Goal: Task Accomplishment & Management: Use online tool/utility

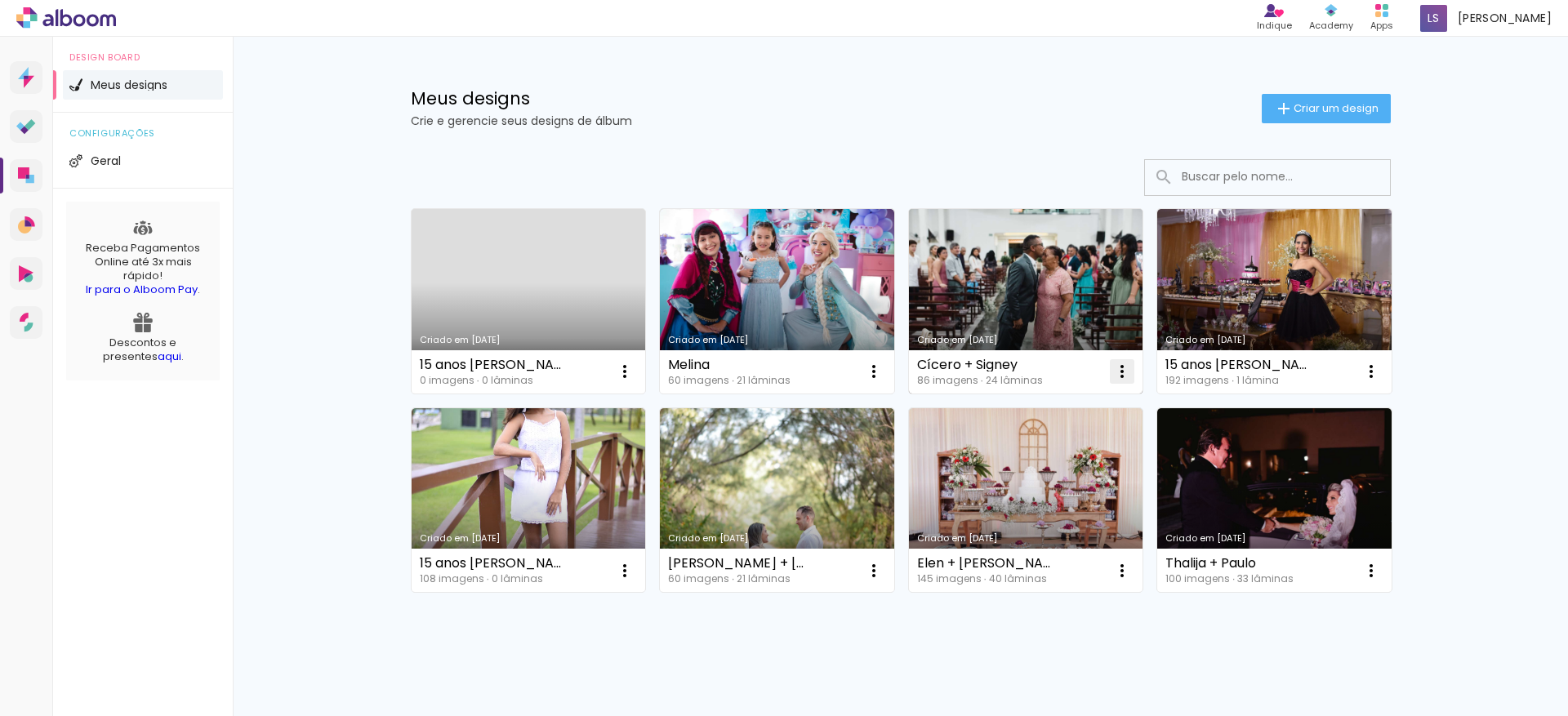
click at [1114, 372] on iron-icon at bounding box center [1122, 372] width 20 height 20
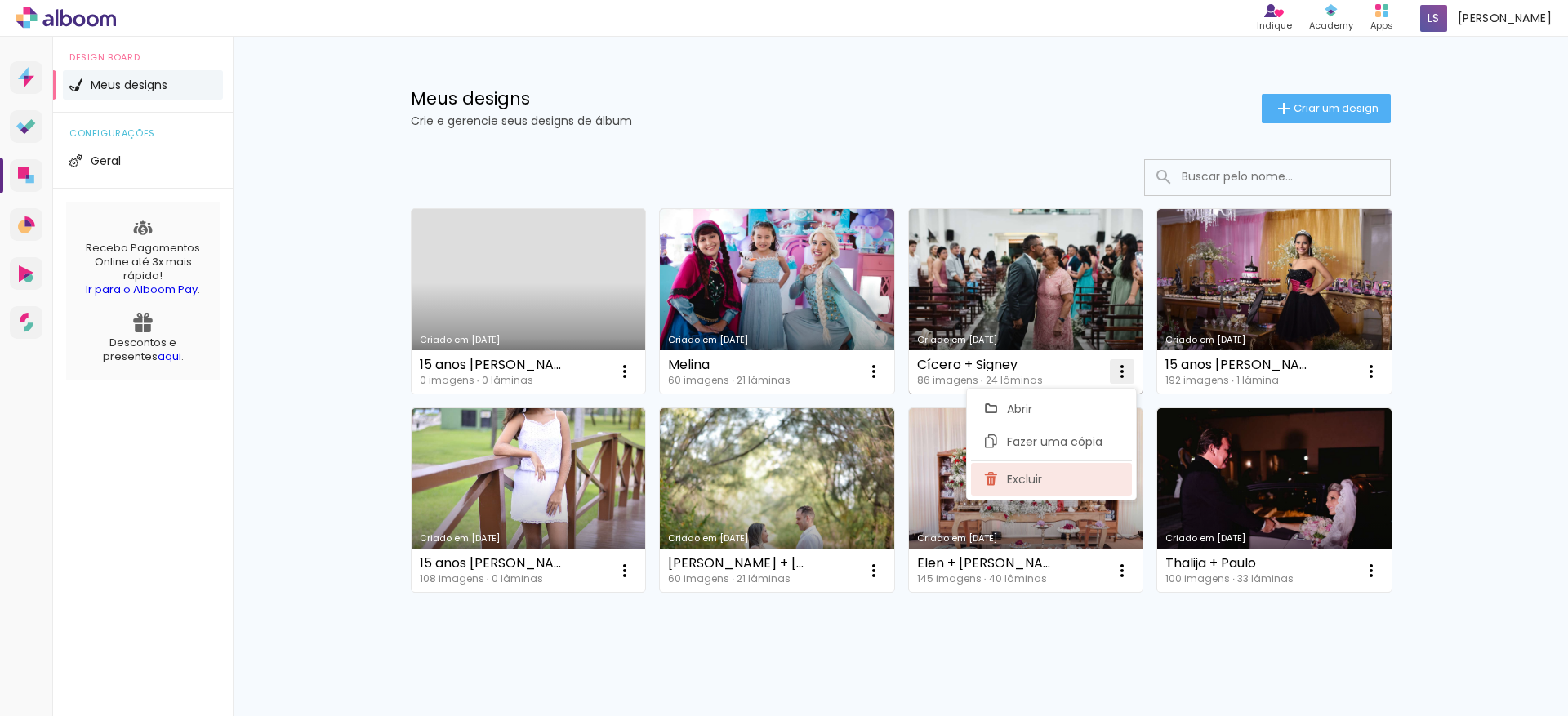
click at [1036, 476] on span "Excluir" at bounding box center [1025, 480] width 35 height 12
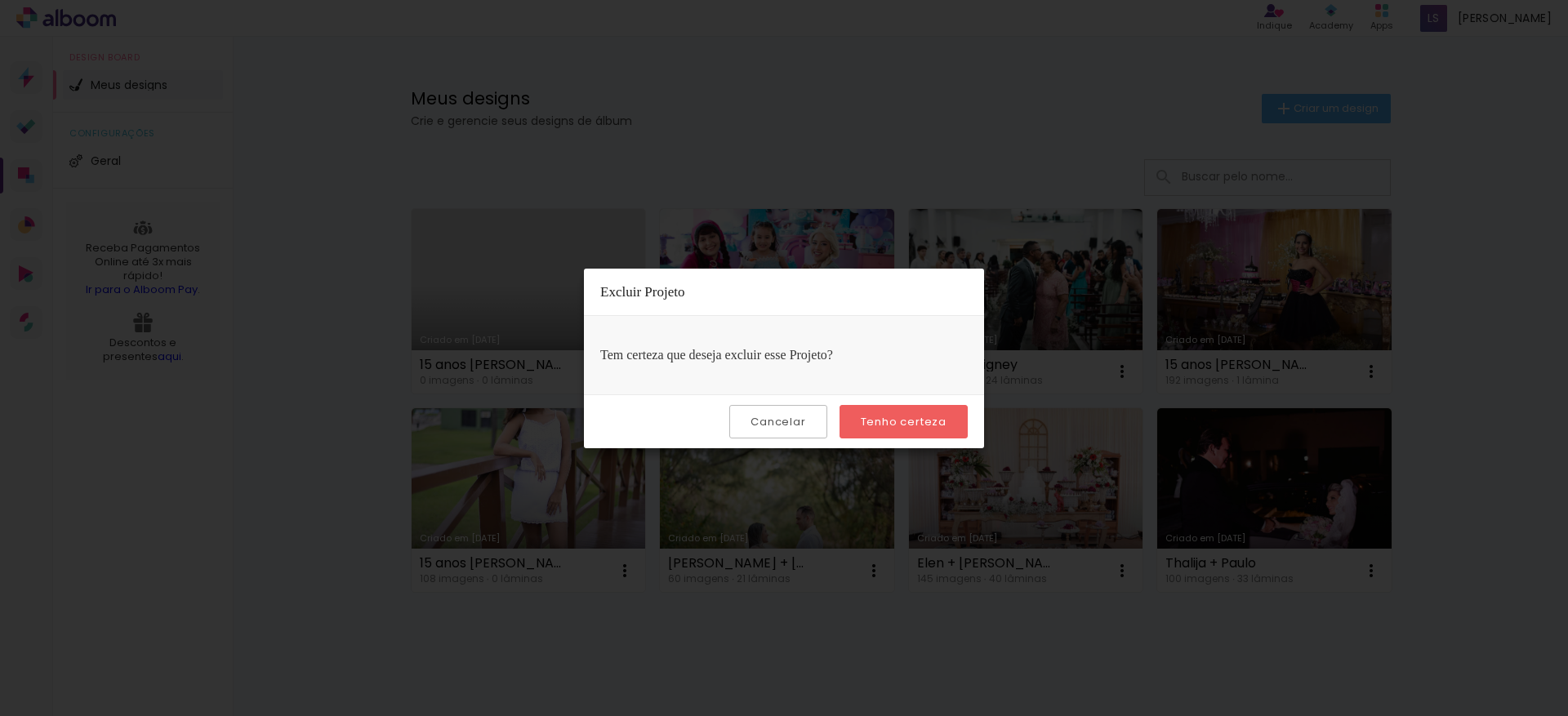
click at [0, 0] on slot "Tenho certeza" at bounding box center [0, 0] width 0 height 0
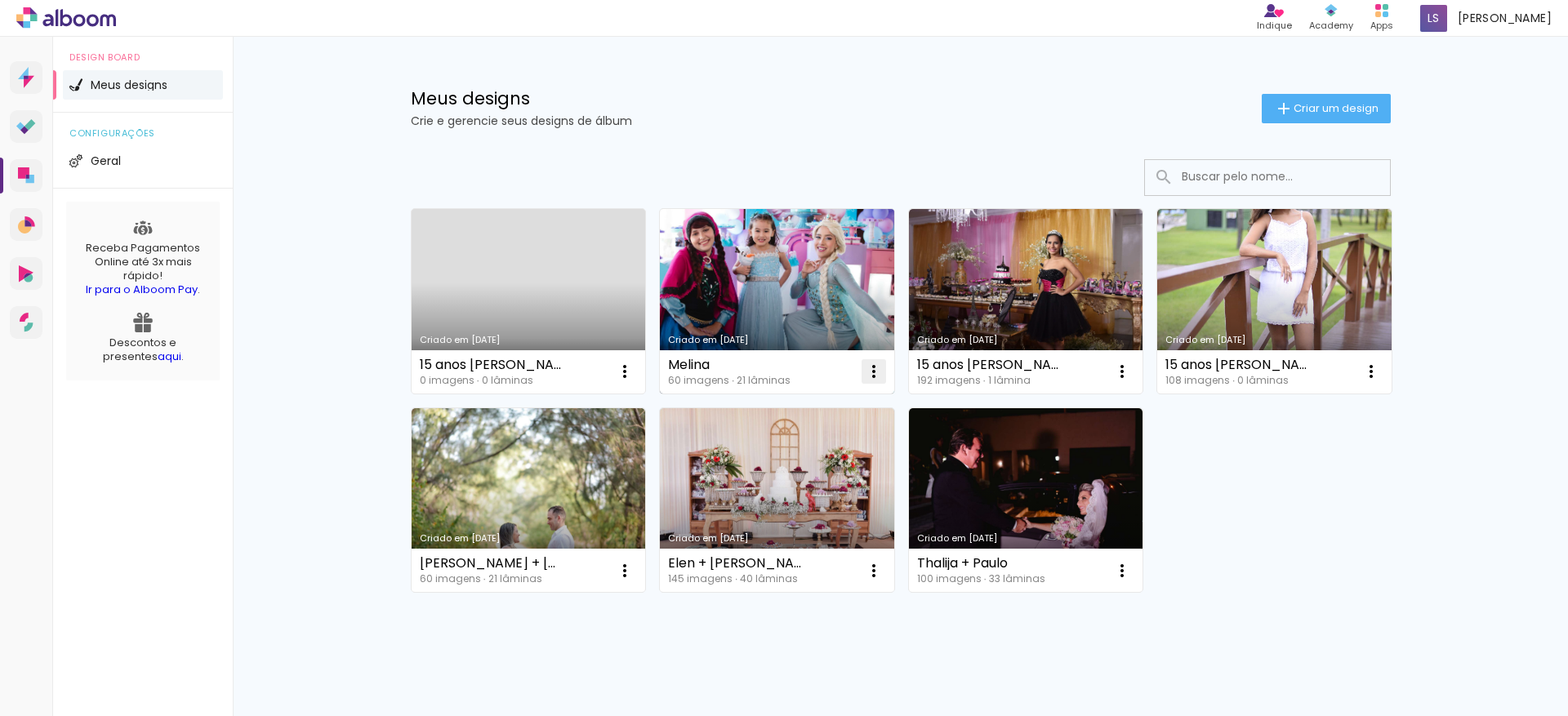
click at [865, 371] on iron-icon at bounding box center [874, 372] width 20 height 20
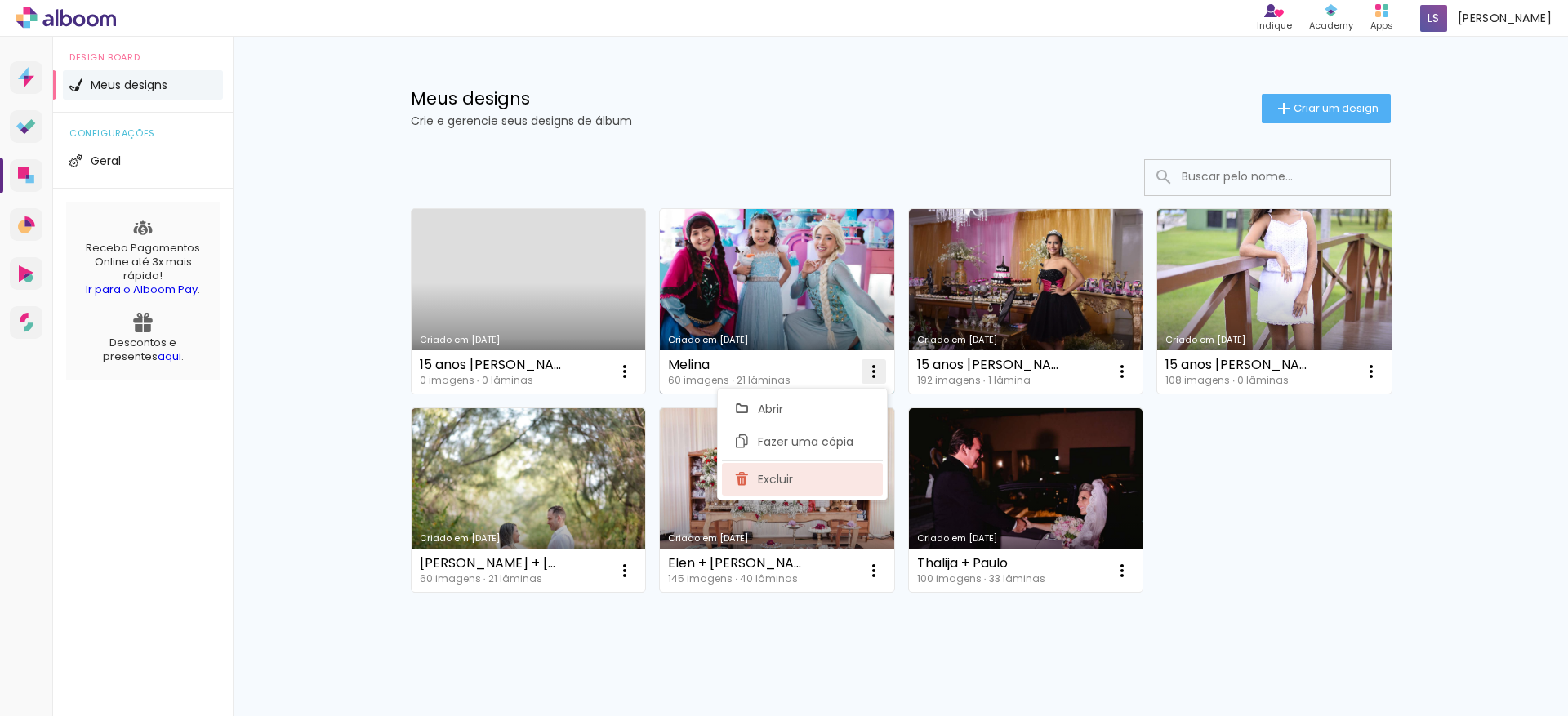
click at [788, 478] on span "Excluir" at bounding box center [775, 480] width 35 height 12
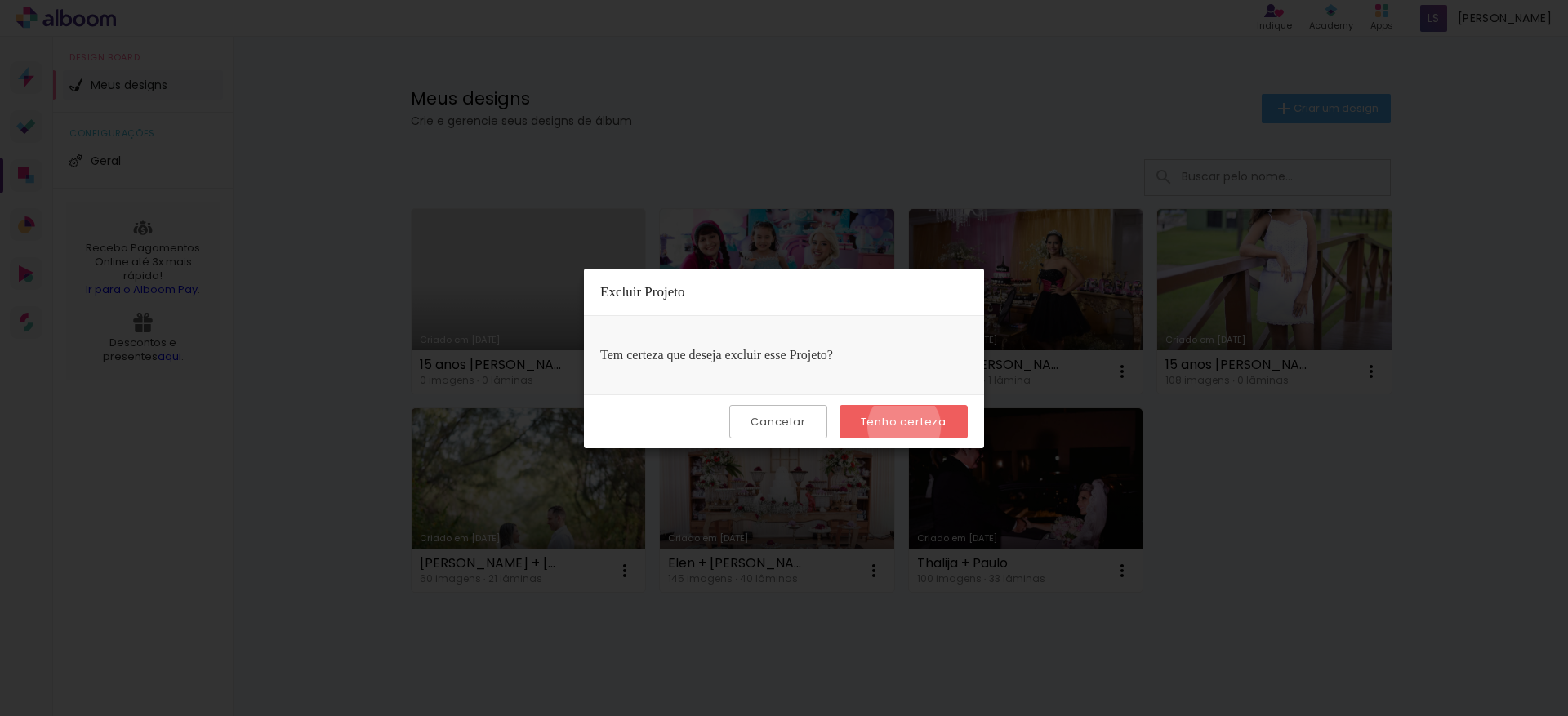
click at [0, 0] on slot "Tenho certeza" at bounding box center [0, 0] width 0 height 0
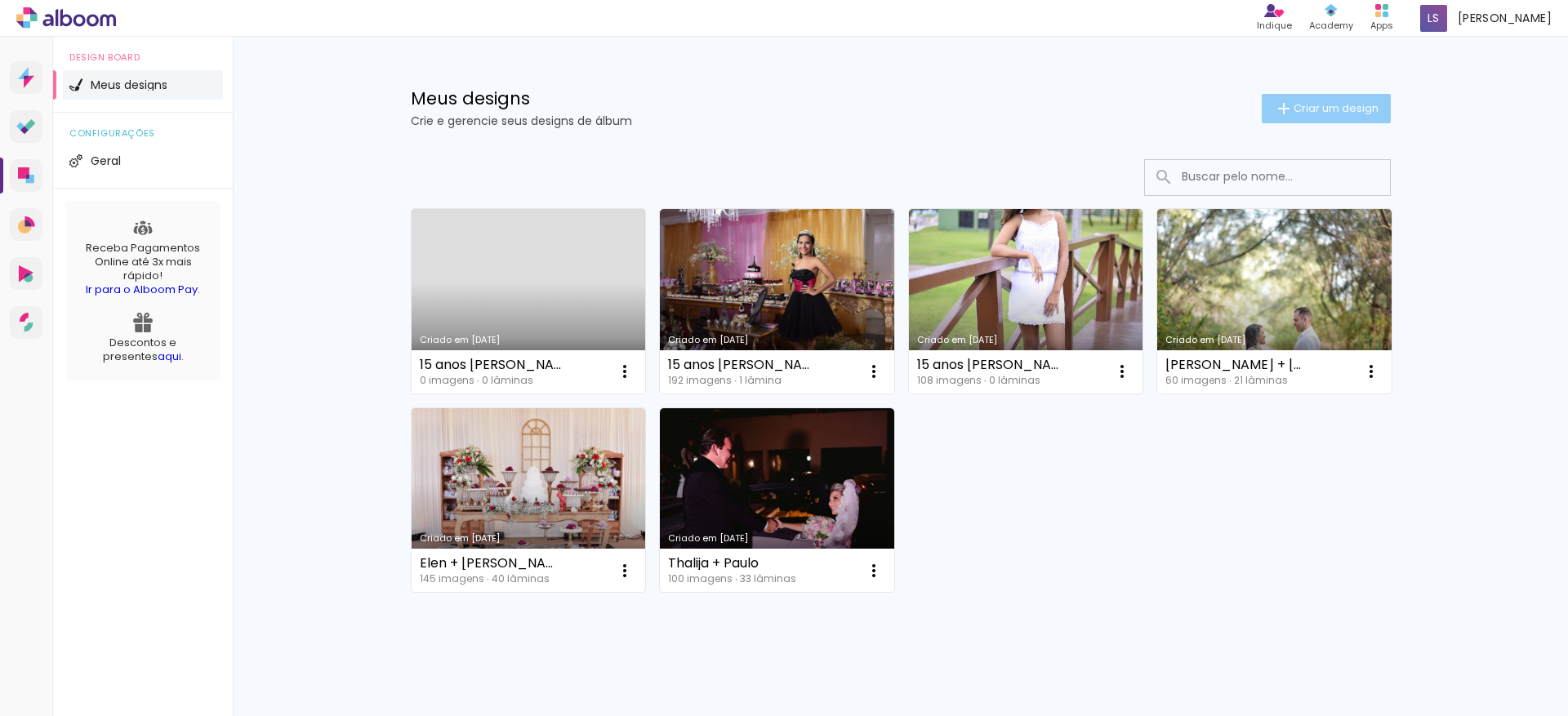
click at [1339, 104] on span "Criar um design" at bounding box center [1337, 108] width 85 height 11
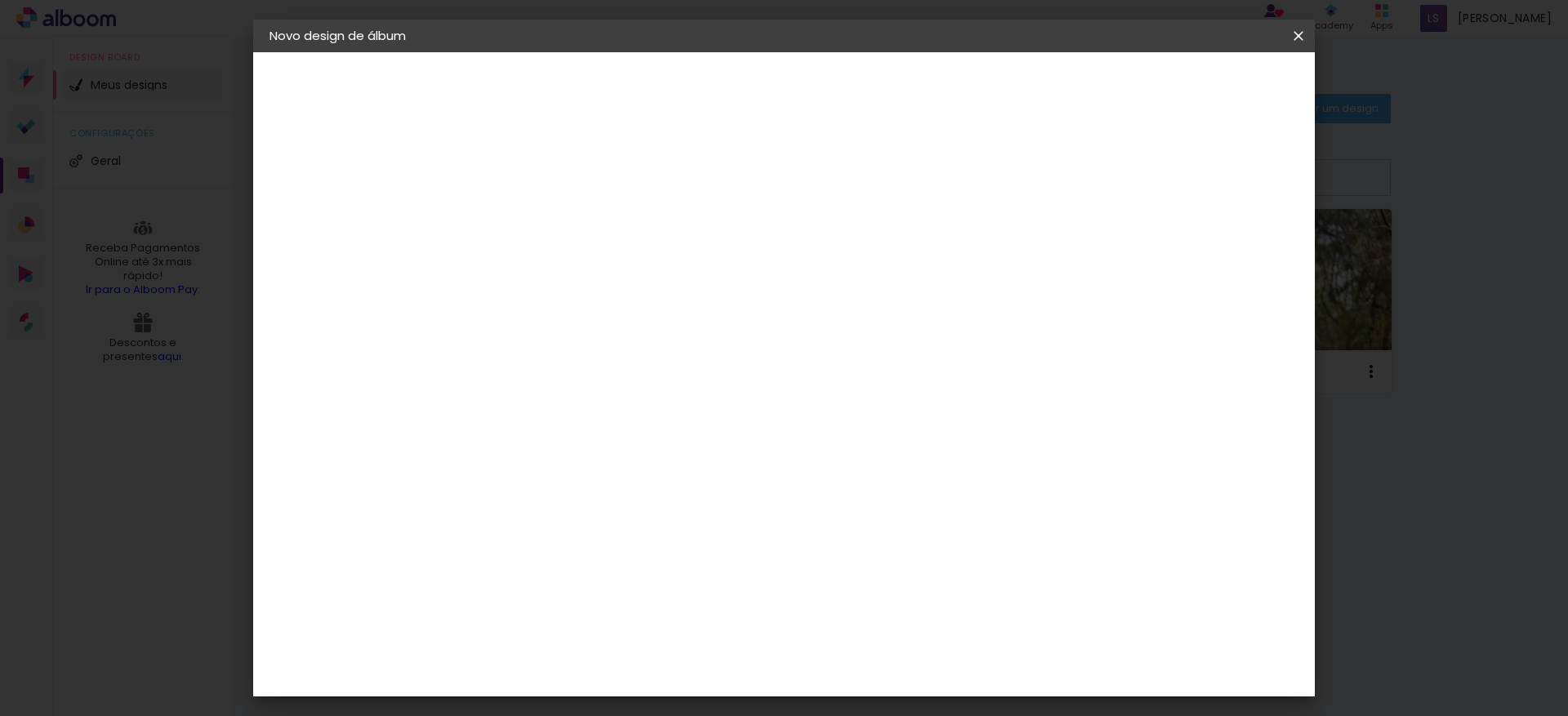
click at [536, 225] on input at bounding box center [536, 219] width 0 height 25
type input "Perola"
type paper-input "Perola"
click at [0, 0] on slot "Avançar" at bounding box center [0, 0] width 0 height 0
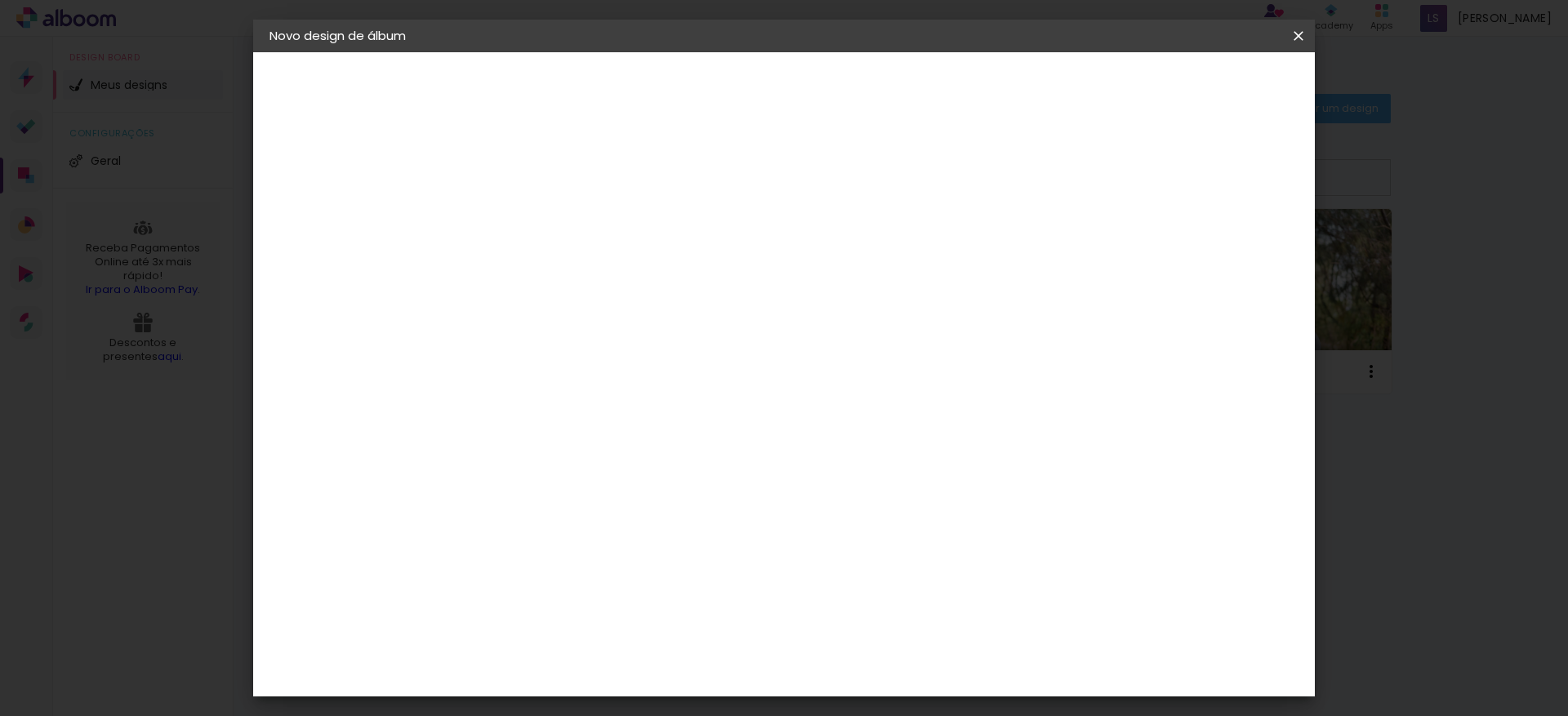
click at [551, 684] on div "ProFox" at bounding box center [548, 690] width 44 height 13
click at [0, 0] on slot "Avançar" at bounding box center [0, 0] width 0 height 0
click at [761, 552] on span "21.6 × 30.5 cm" at bounding box center [734, 574] width 54 height 43
click at [0, 0] on slot "Avançar" at bounding box center [0, 0] width 0 height 0
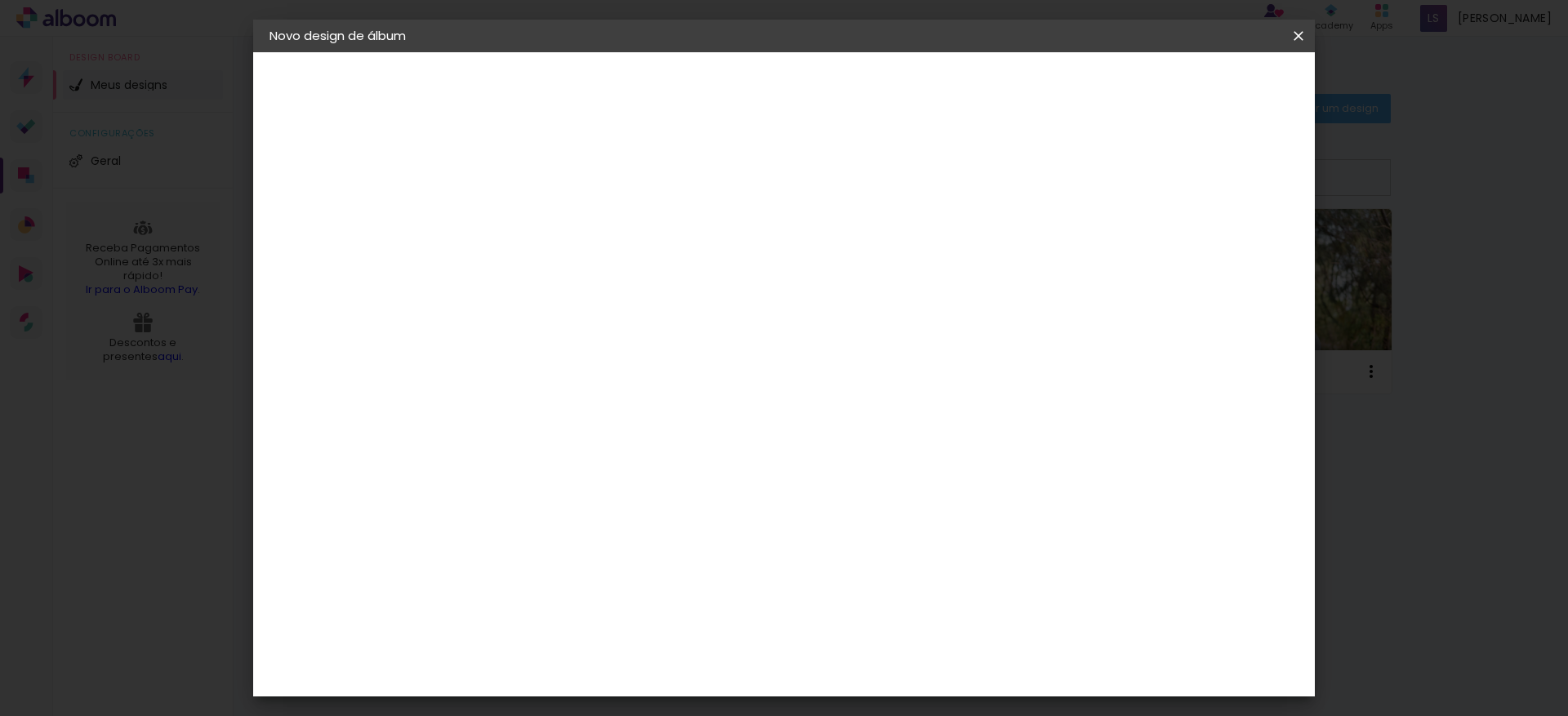
click at [1042, 81] on span "Iniciar design" at bounding box center [1003, 87] width 74 height 12
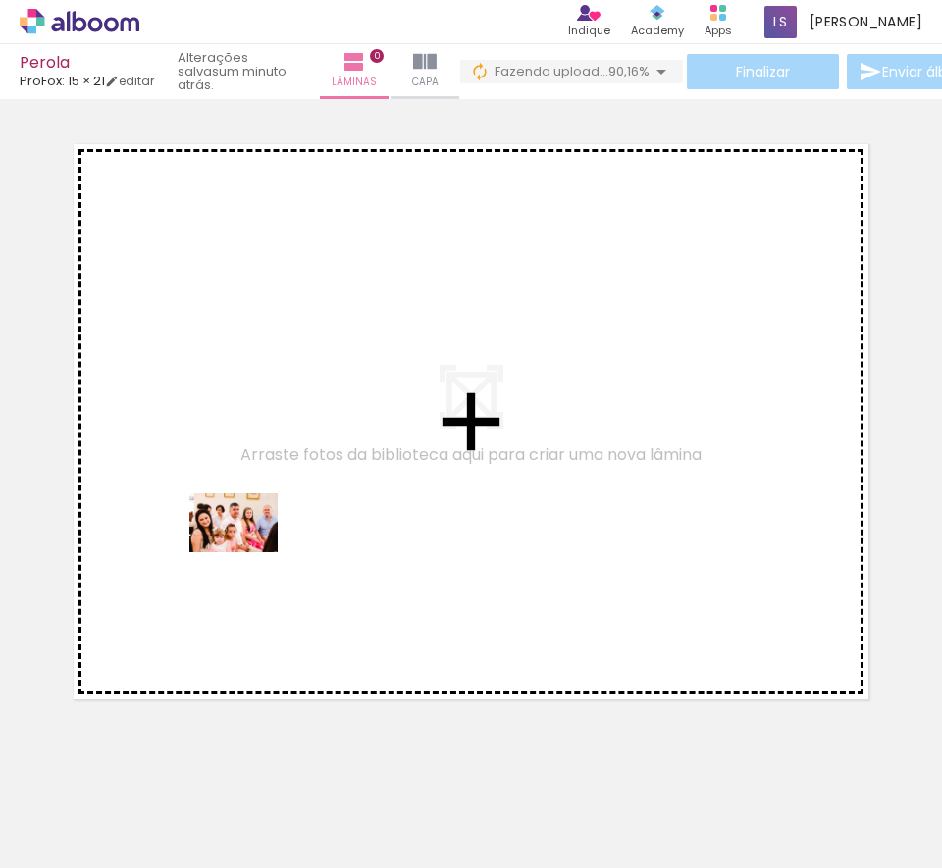
drag, startPoint x: 199, startPoint y: 804, endPoint x: 248, endPoint y: 552, distance: 256.8
click at [248, 552] on quentale-workspace at bounding box center [471, 434] width 942 height 868
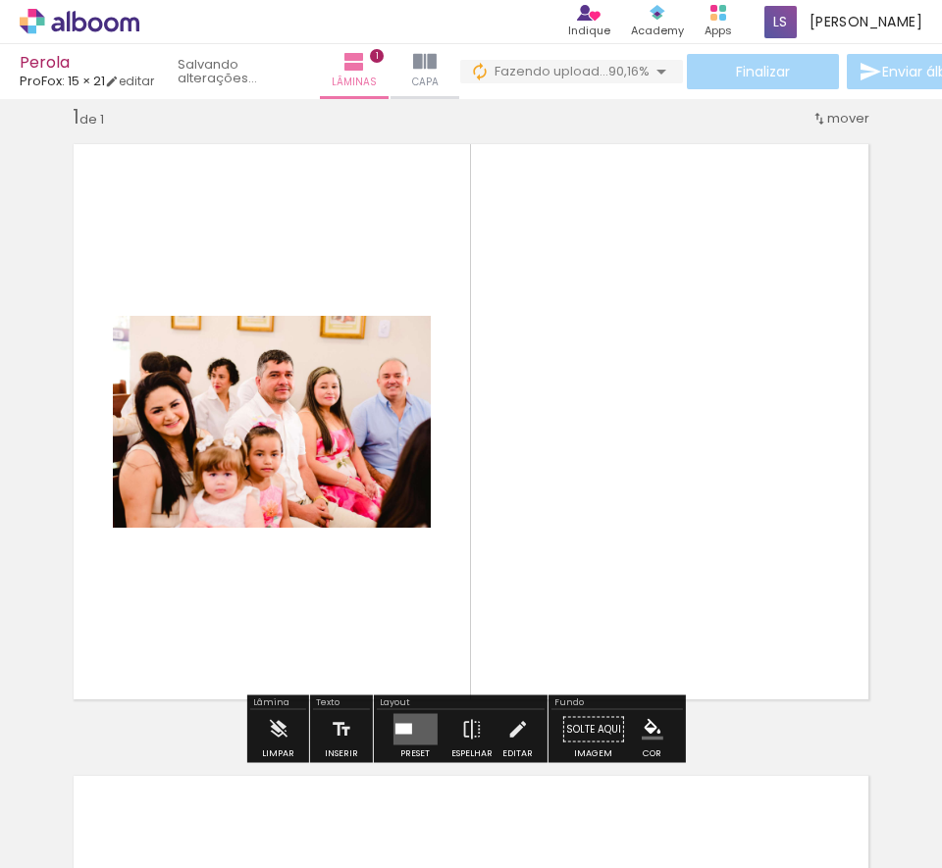
scroll to position [26, 0]
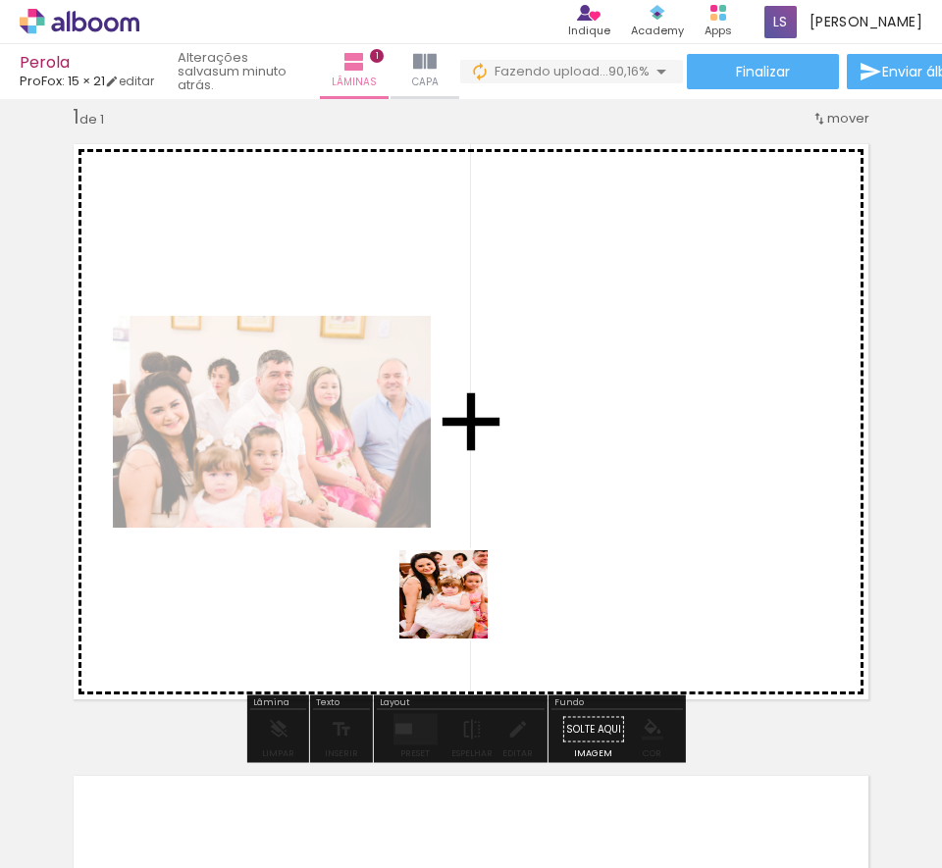
drag, startPoint x: 308, startPoint y: 798, endPoint x: 526, endPoint y: 532, distance: 343.7
click at [526, 532] on quentale-workspace at bounding box center [471, 434] width 942 height 868
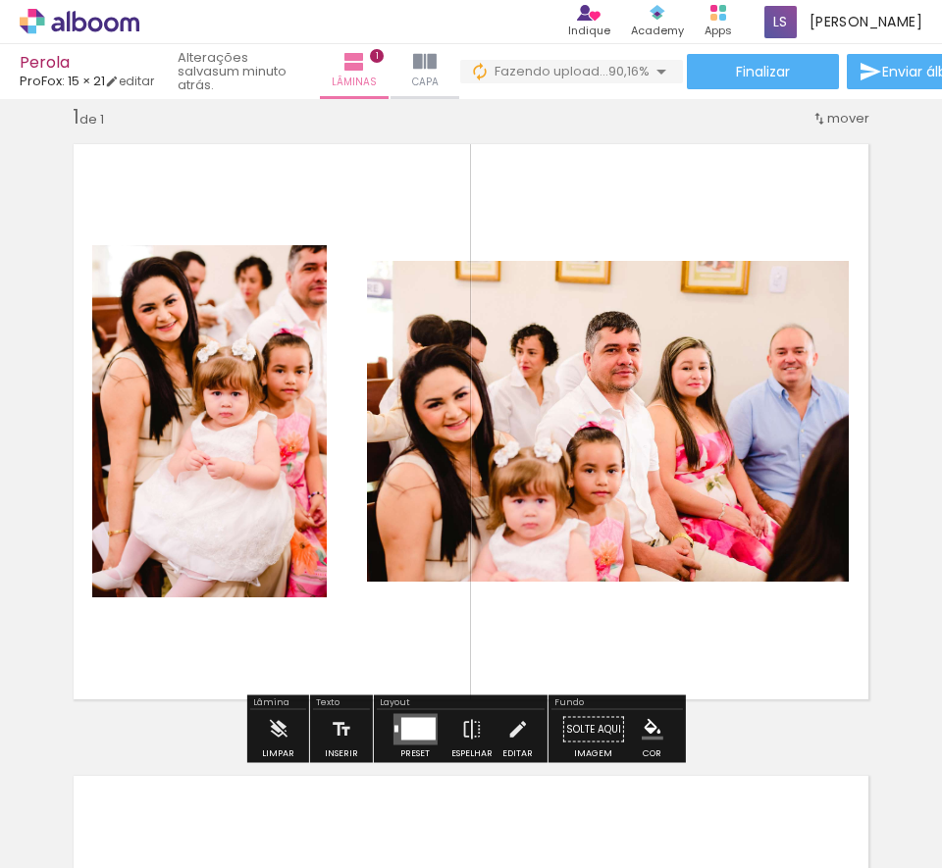
click at [99, 809] on iron-icon at bounding box center [100, 809] width 16 height 16
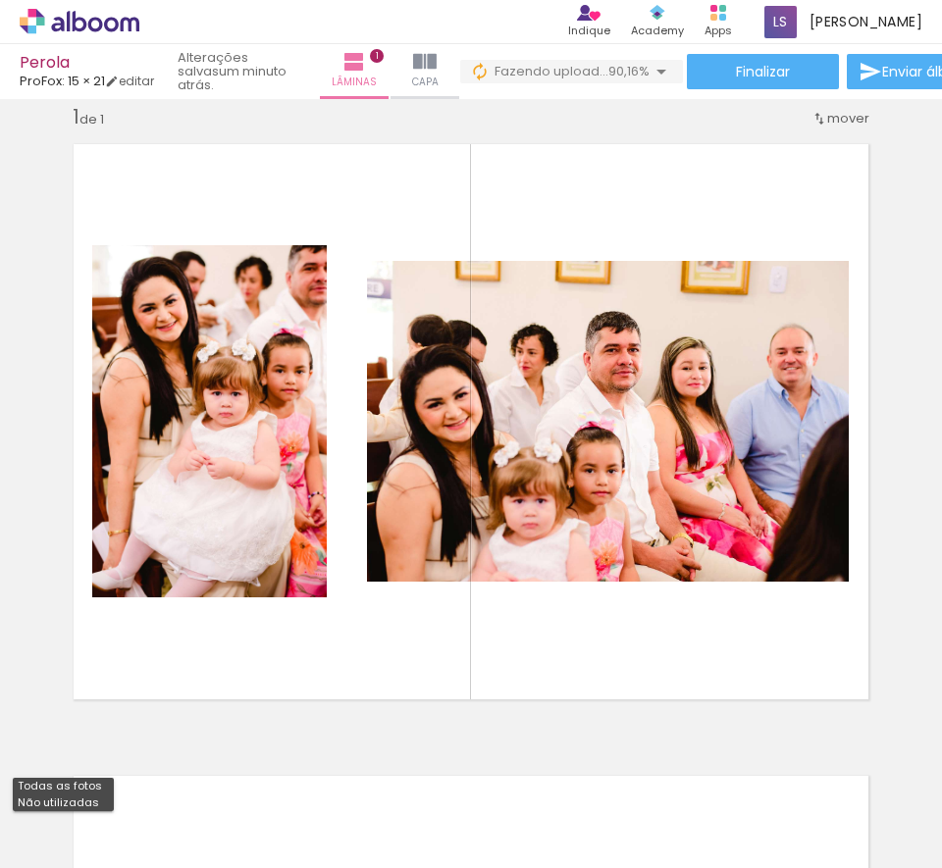
click at [0, 0] on slot "Não utilizadas" at bounding box center [0, 0] width 0 height 0
type input "Não utilizadas"
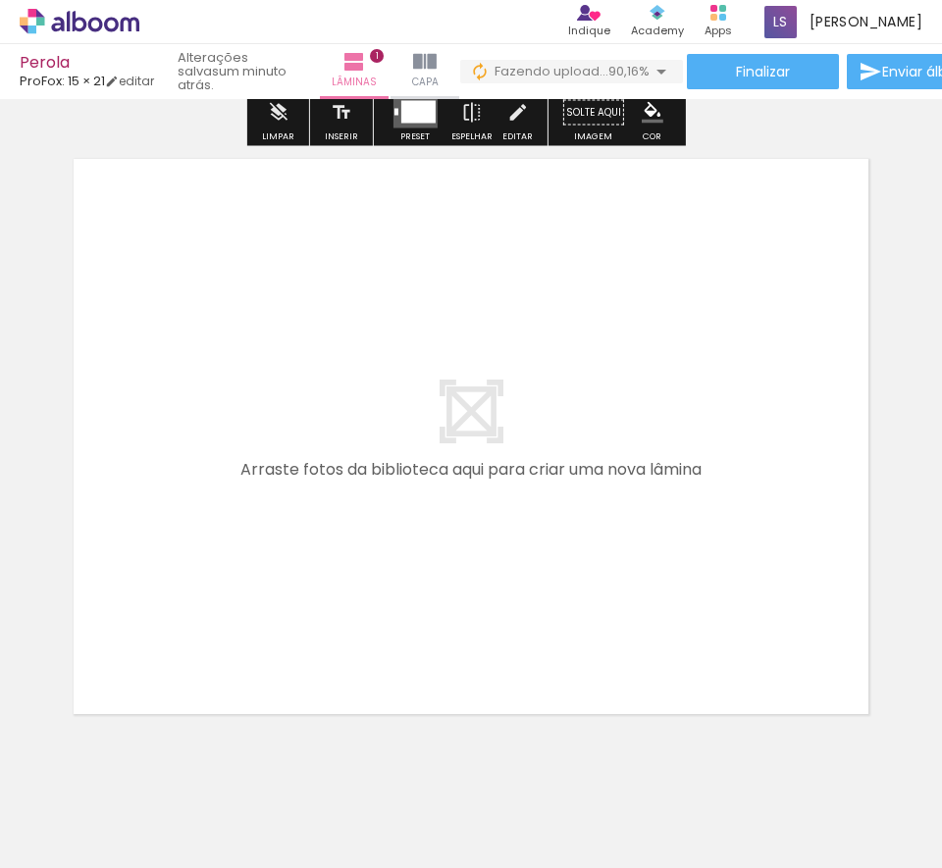
scroll to position [694, 0]
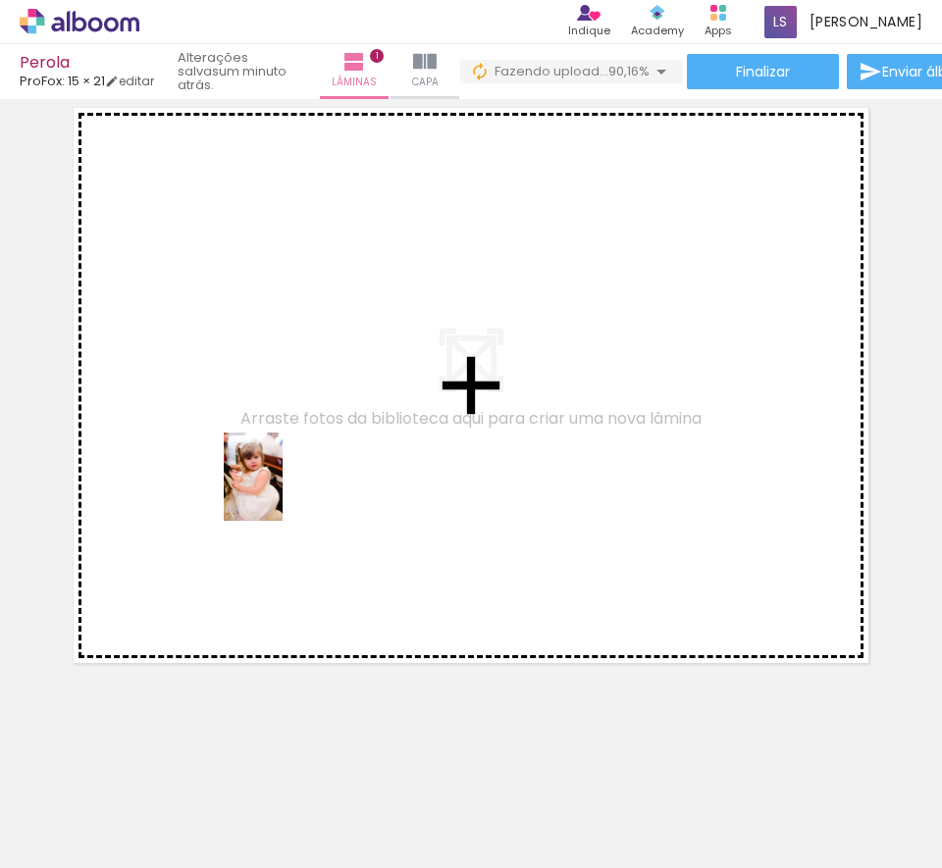
drag, startPoint x: 203, startPoint y: 802, endPoint x: 283, endPoint y: 486, distance: 326.7
click at [283, 486] on quentale-workspace at bounding box center [471, 434] width 942 height 868
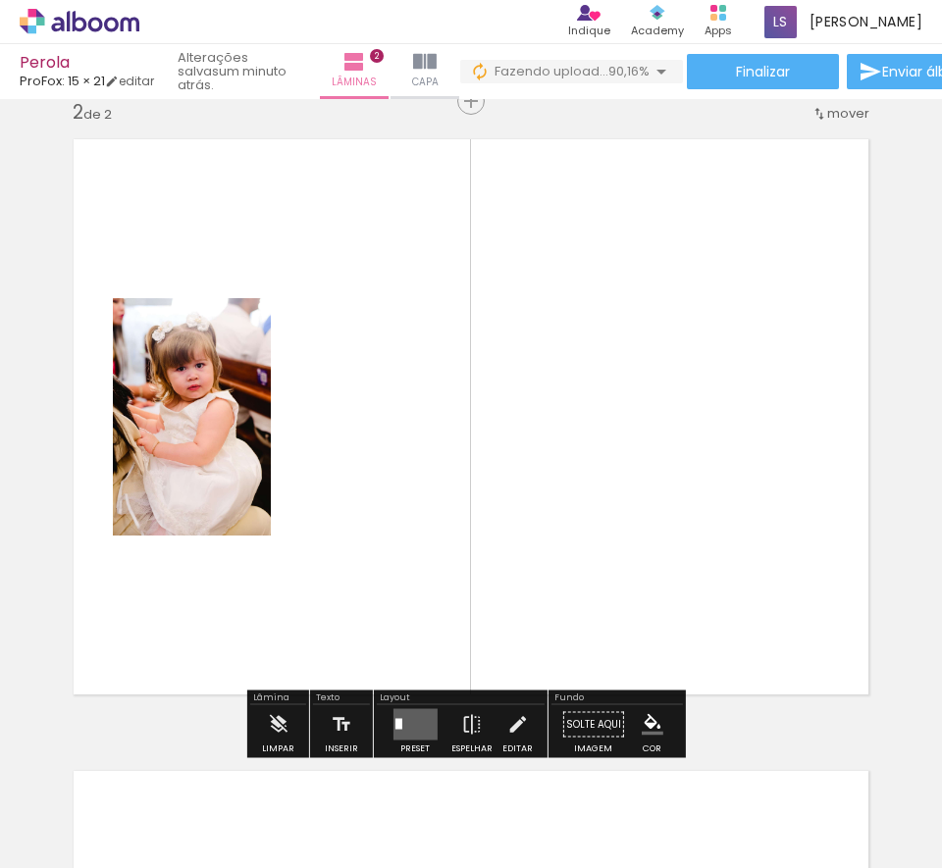
scroll to position [657, 0]
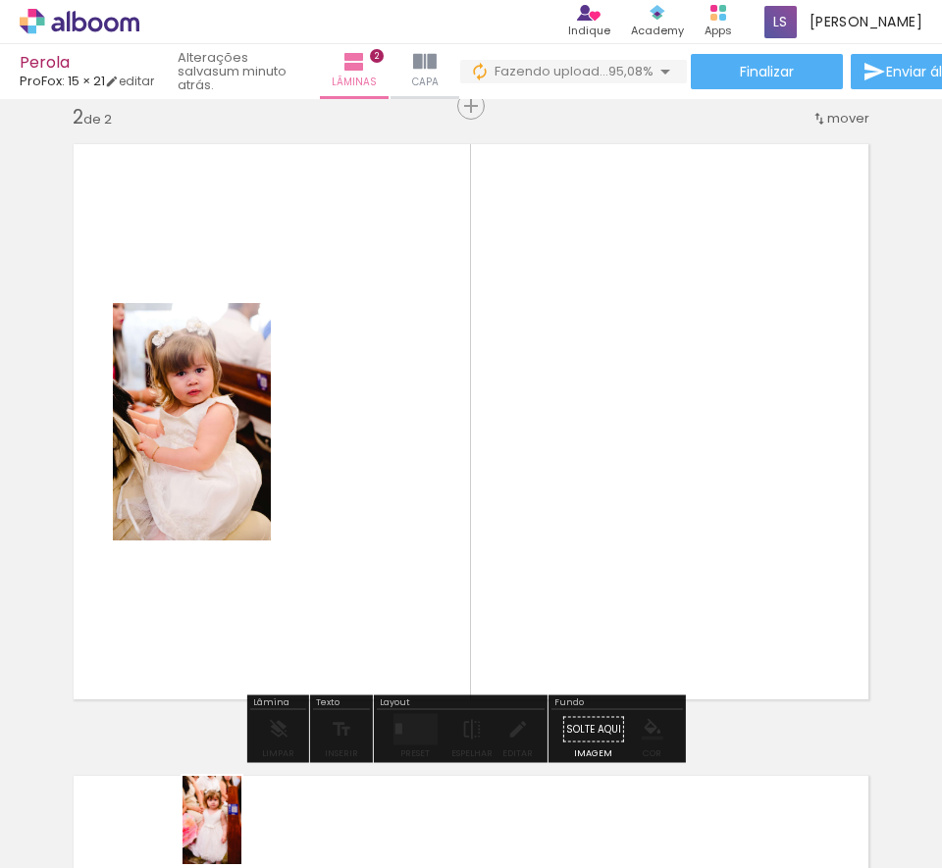
drag, startPoint x: 203, startPoint y: 796, endPoint x: 241, endPoint y: 835, distance: 54.8
click at [229, 835] on div at bounding box center [196, 801] width 65 height 97
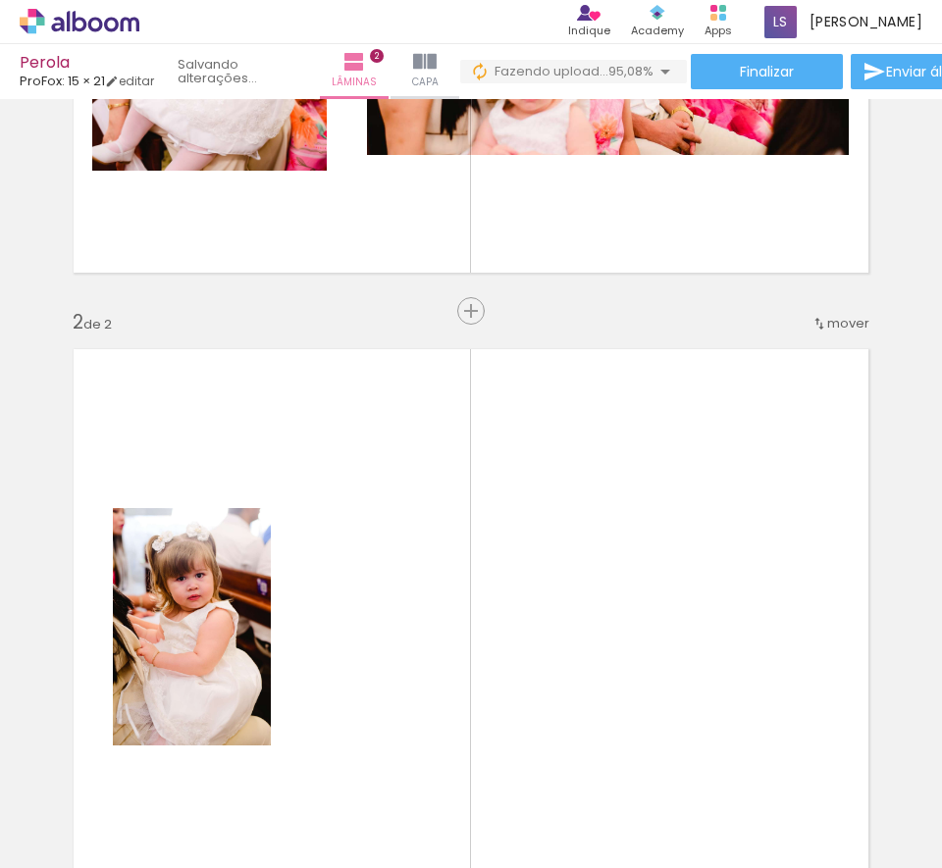
scroll to position [461, 0]
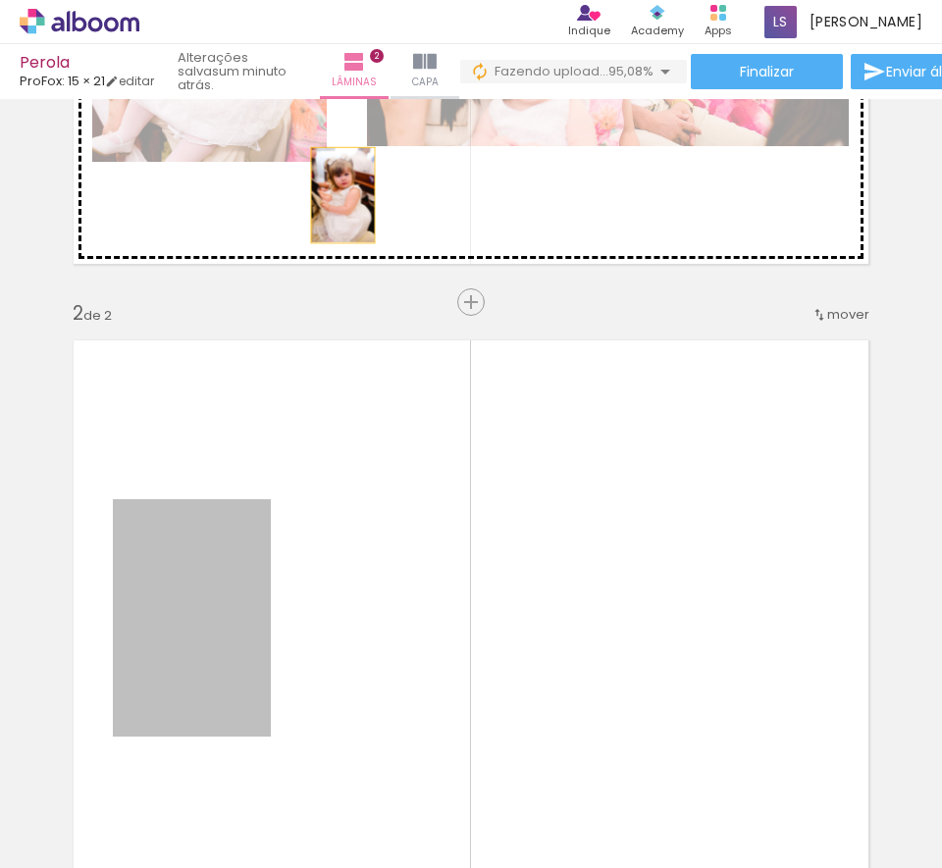
drag, startPoint x: 208, startPoint y: 604, endPoint x: 335, endPoint y: 185, distance: 437.6
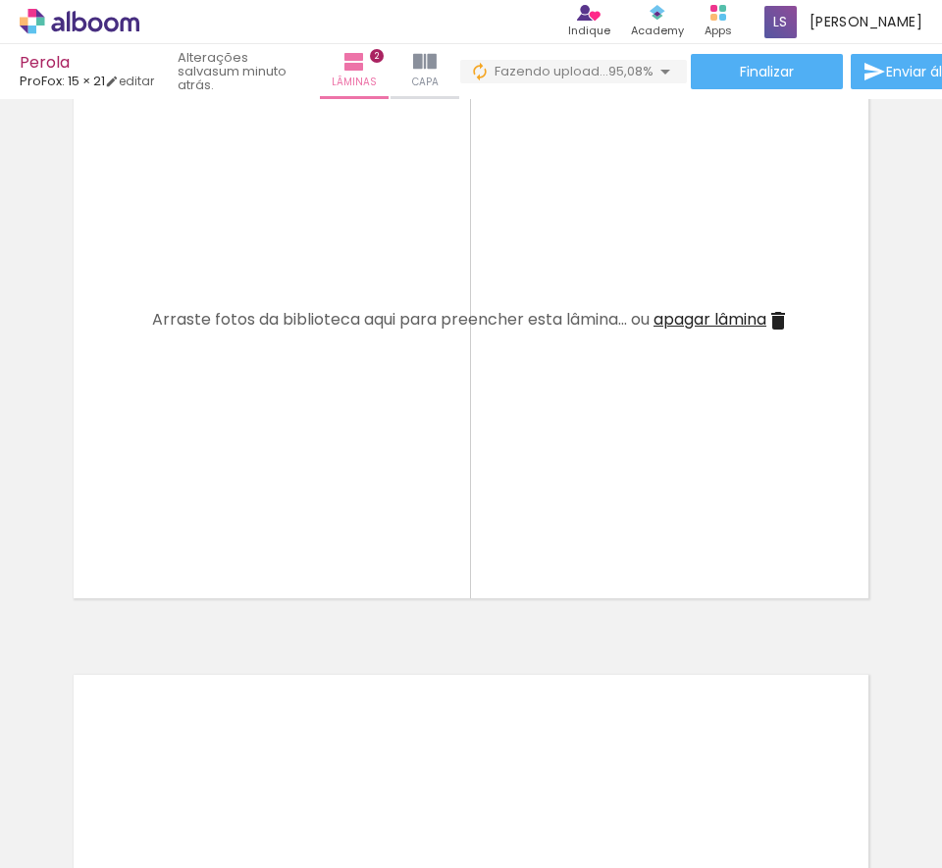
scroll to position [915, 0]
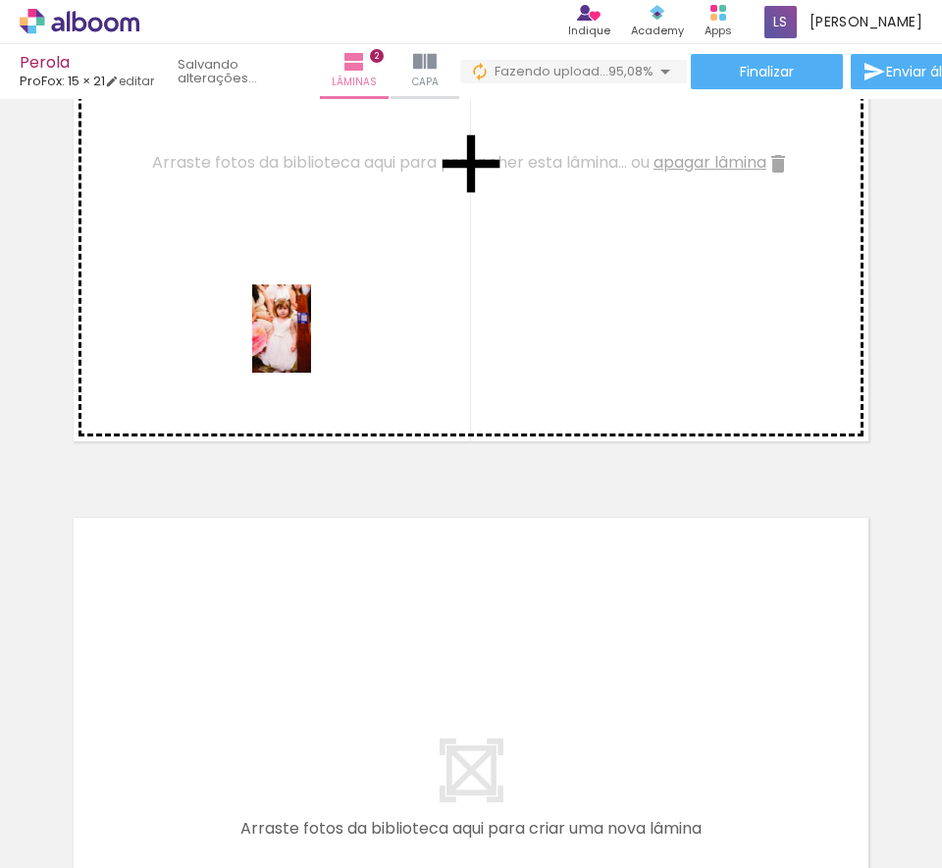
drag, startPoint x: 226, startPoint y: 723, endPoint x: 311, endPoint y: 340, distance: 392.0
click at [311, 340] on quentale-workspace at bounding box center [471, 434] width 942 height 868
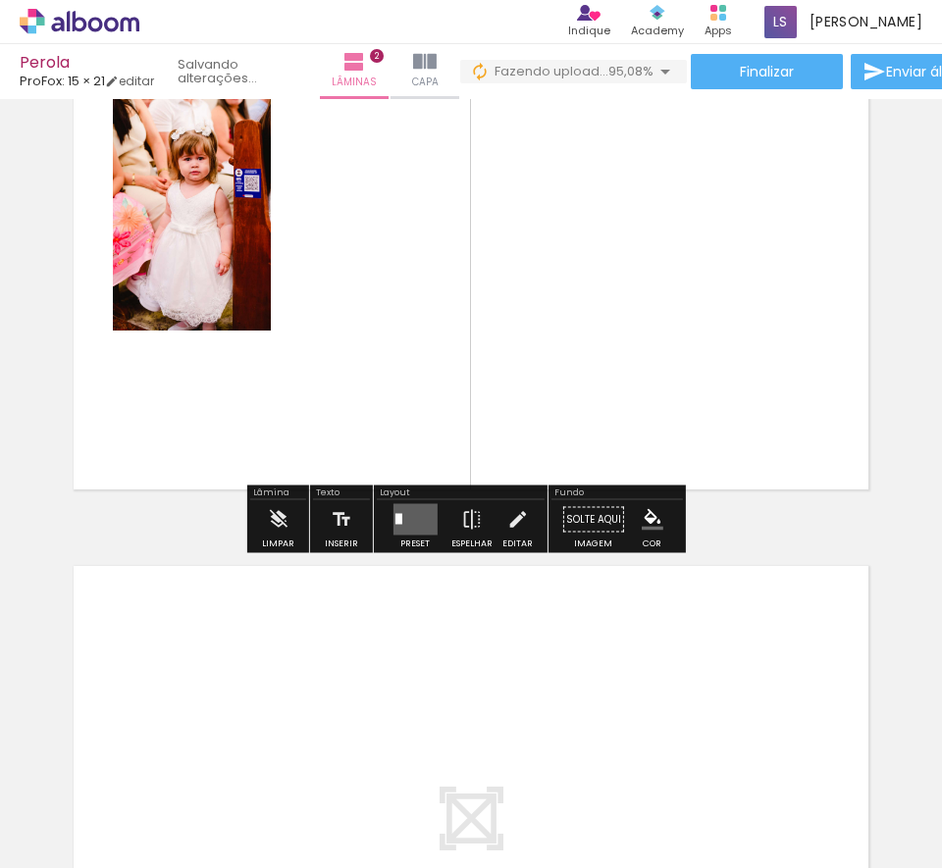
scroll to position [719, 0]
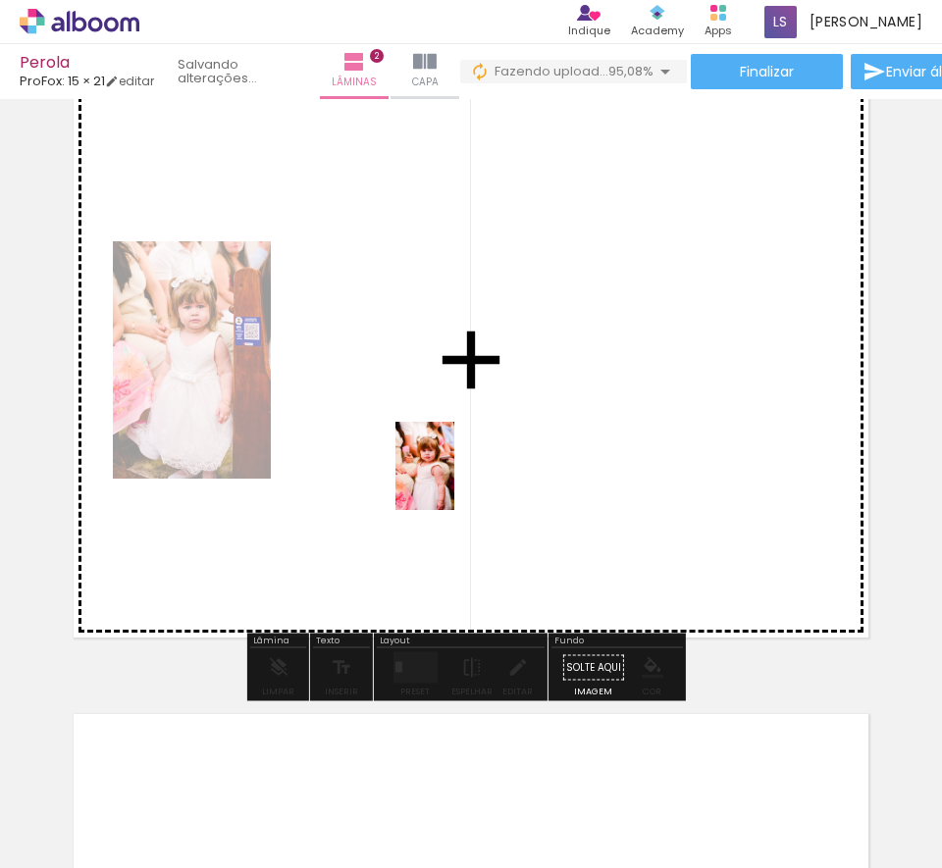
drag, startPoint x: 226, startPoint y: 792, endPoint x: 454, endPoint y: 481, distance: 385.9
click at [454, 481] on quentale-workspace at bounding box center [471, 434] width 942 height 868
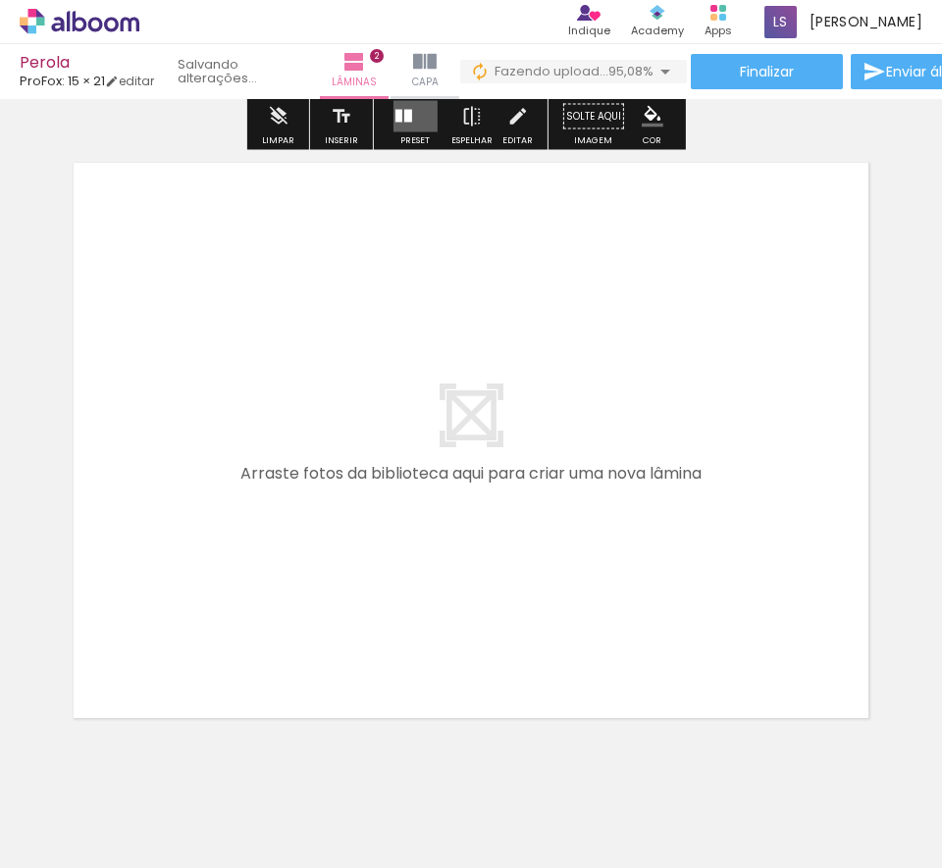
scroll to position [1325, 0]
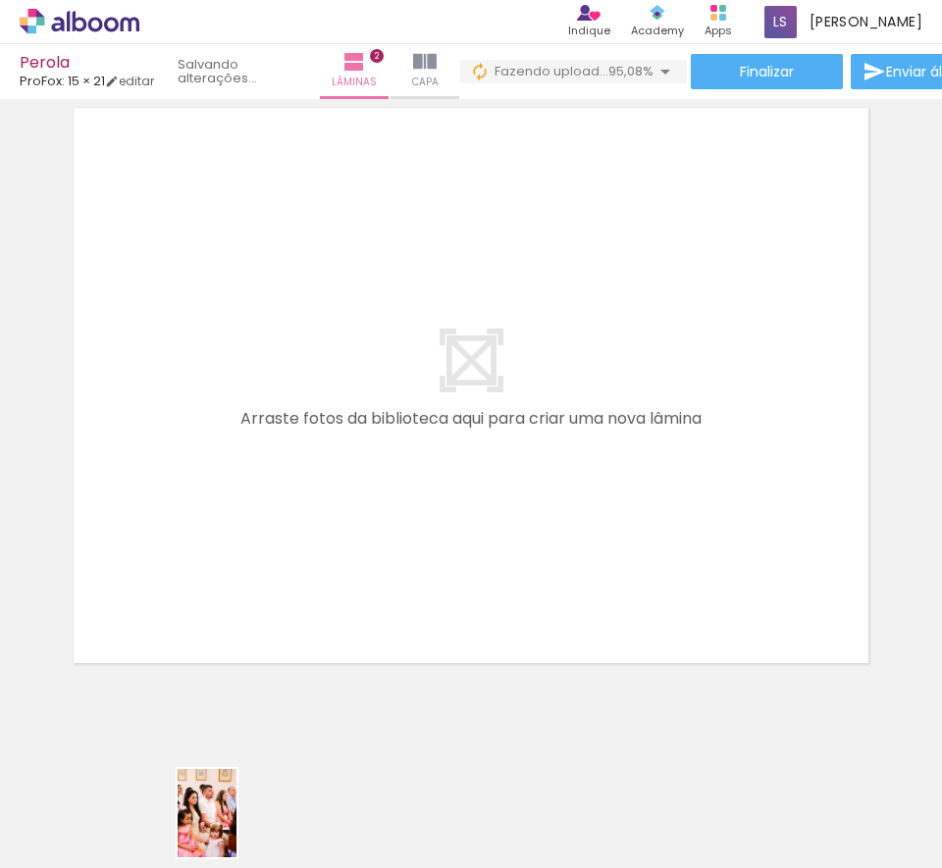
drag, startPoint x: 202, startPoint y: 790, endPoint x: 236, endPoint y: 828, distance: 51.4
click at [229, 828] on div at bounding box center [196, 801] width 65 height 97
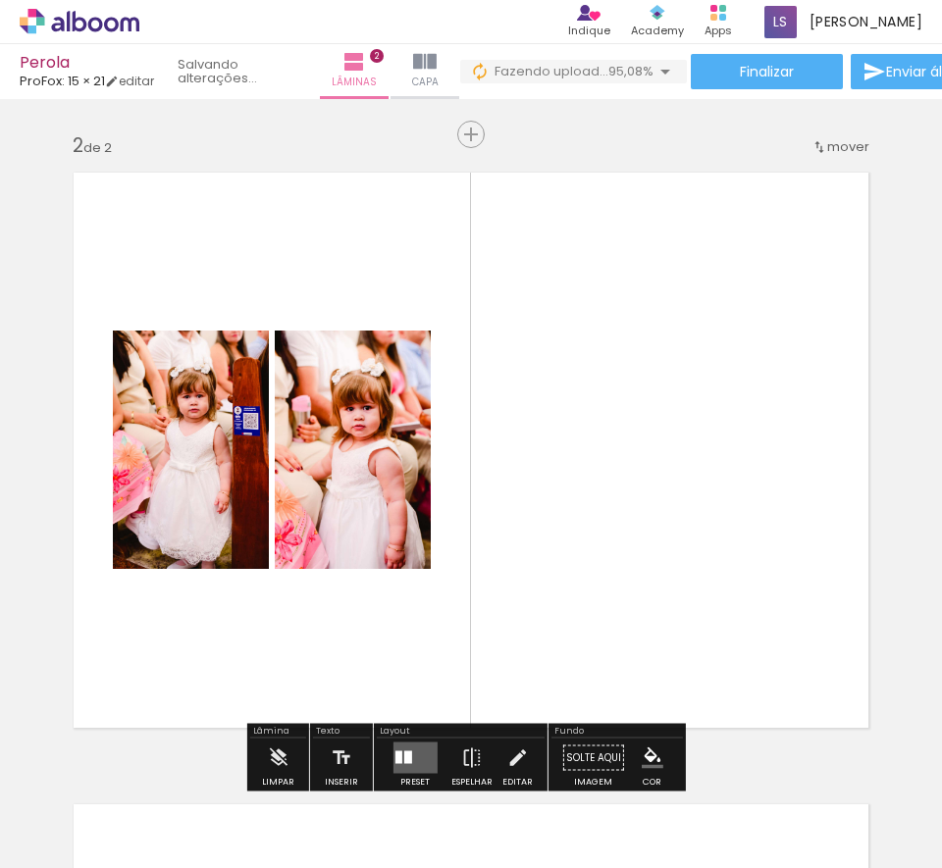
scroll to position [606, 0]
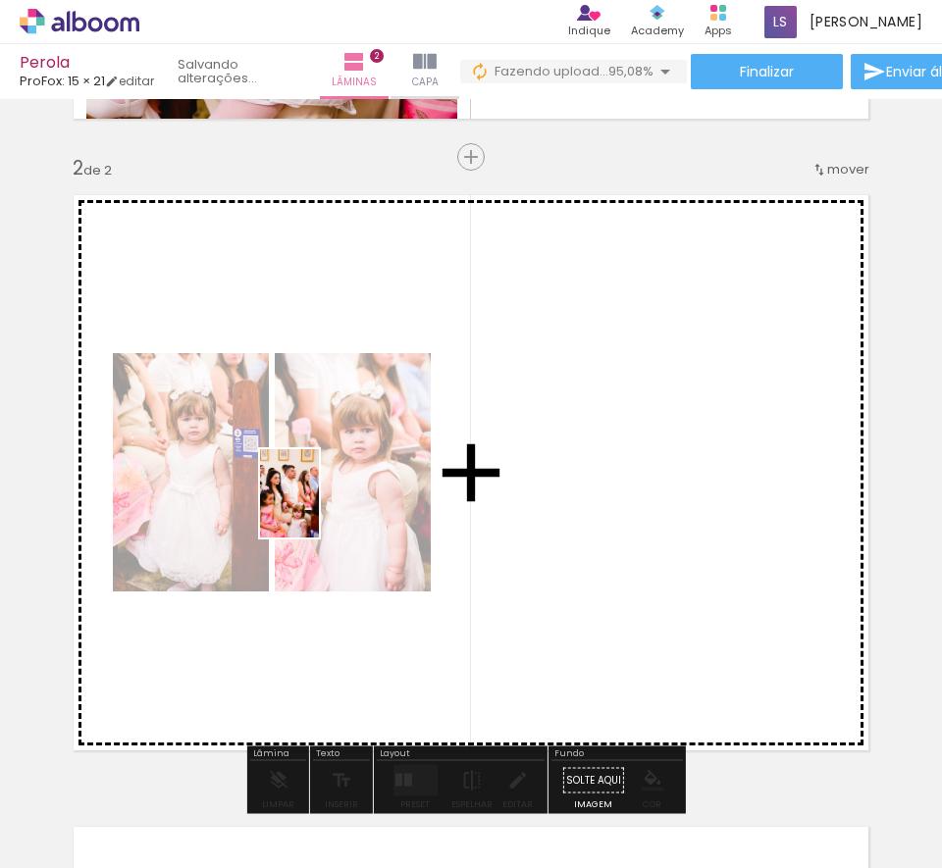
drag, startPoint x: 203, startPoint y: 797, endPoint x: 319, endPoint y: 508, distance: 310.8
click at [319, 508] on quentale-workspace at bounding box center [471, 434] width 942 height 868
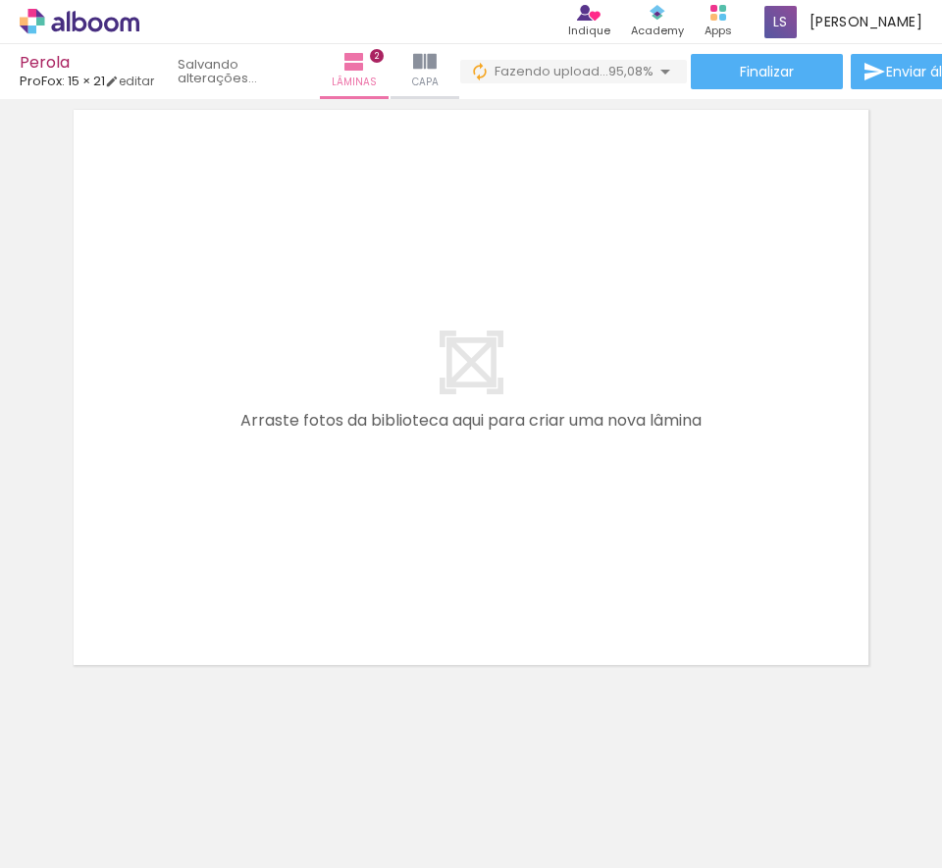
scroll to position [1325, 0]
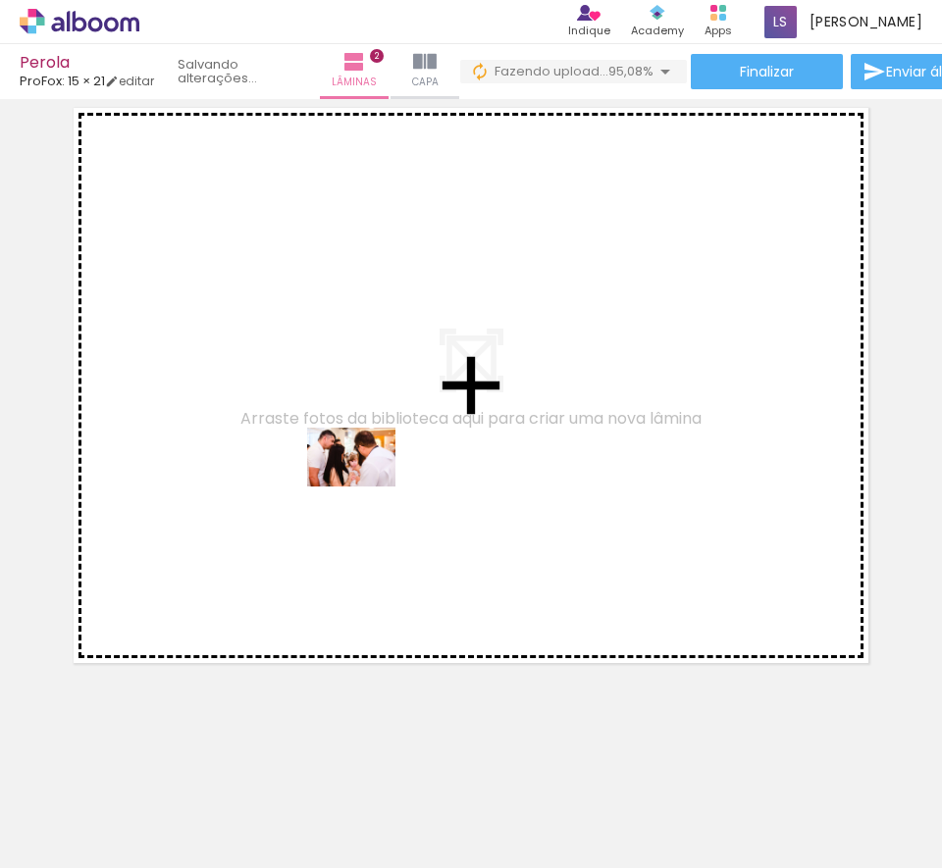
drag, startPoint x: 208, startPoint y: 794, endPoint x: 361, endPoint y: 479, distance: 350.1
click at [365, 471] on quentale-workspace at bounding box center [471, 434] width 942 height 868
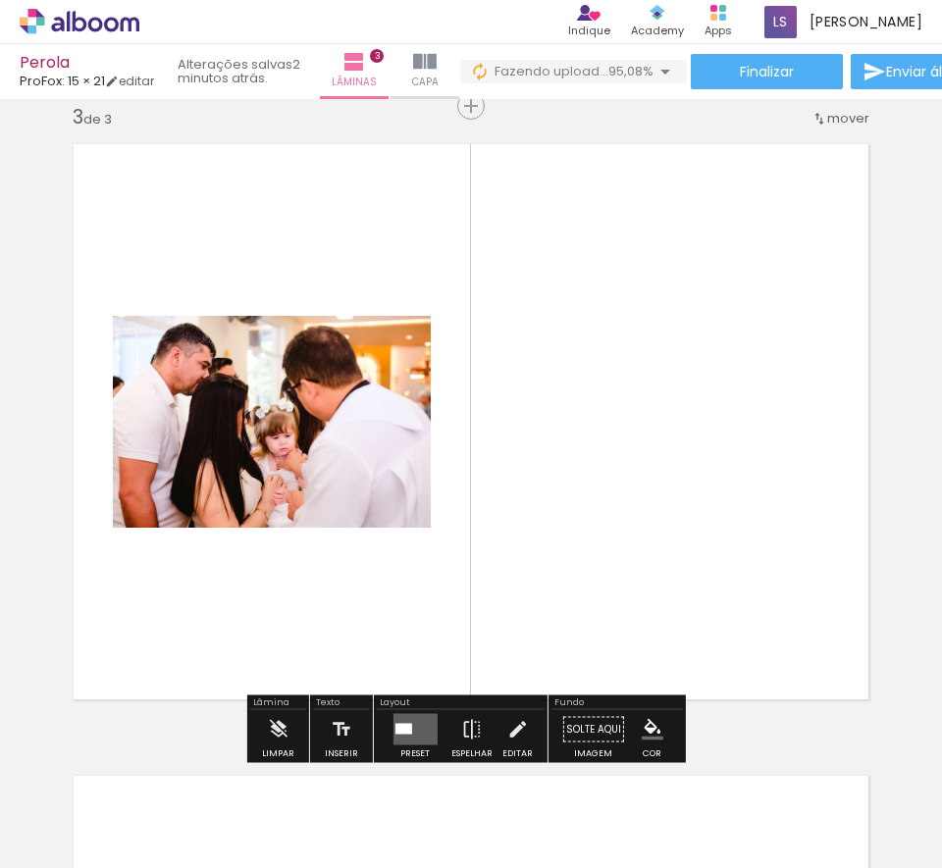
scroll to position [1289, 0]
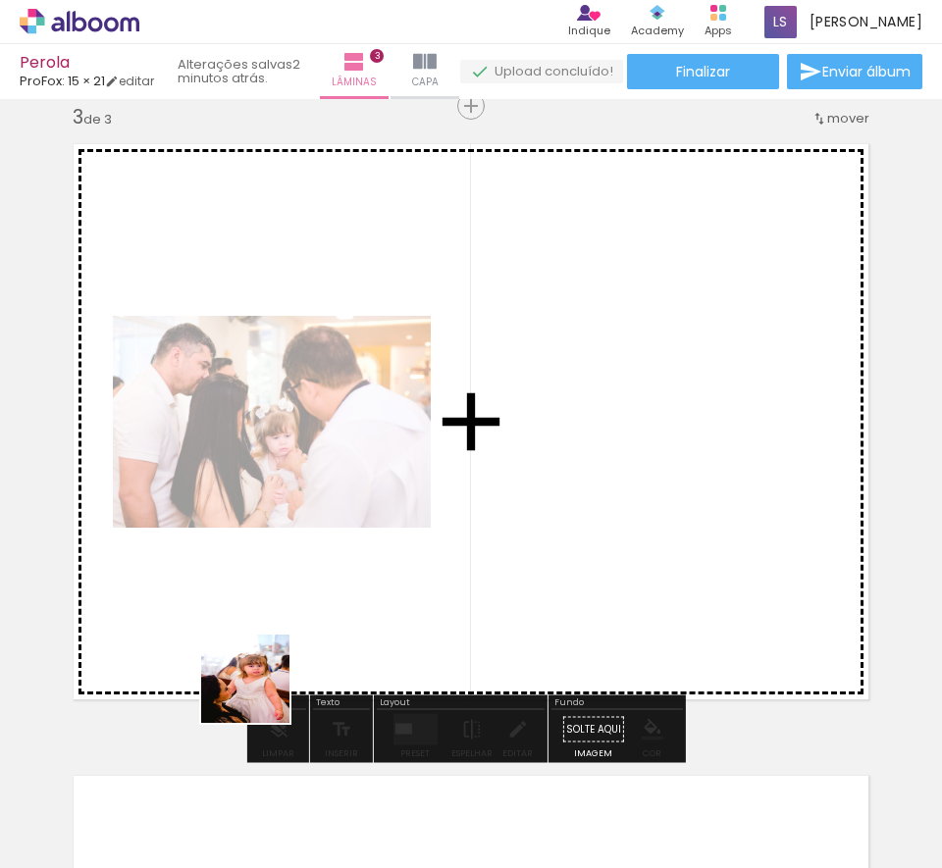
drag, startPoint x: 202, startPoint y: 798, endPoint x: 376, endPoint y: 542, distance: 308.5
click at [370, 542] on quentale-workspace at bounding box center [471, 434] width 942 height 868
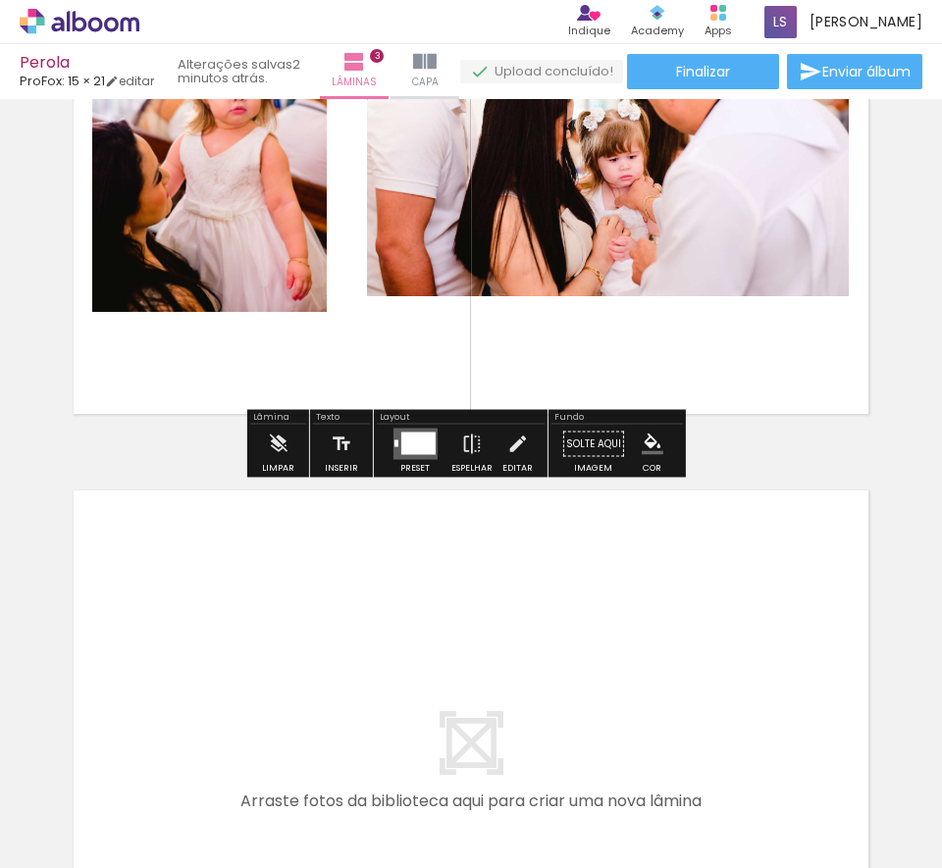
scroll to position [1695, 0]
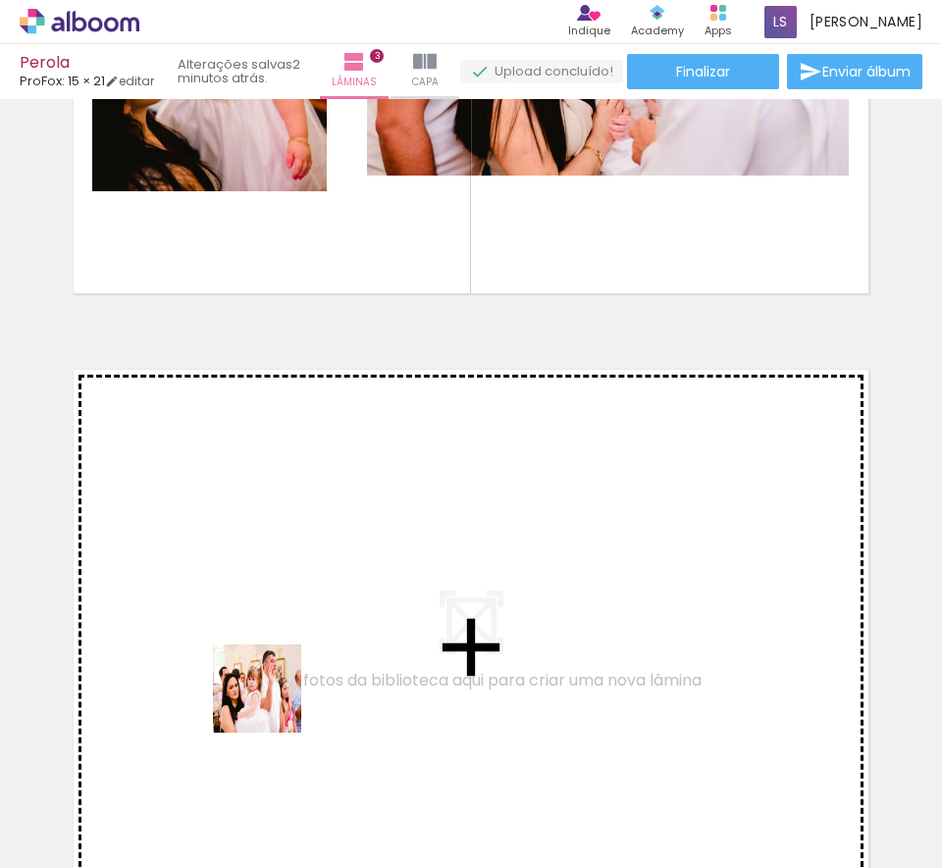
drag, startPoint x: 249, startPoint y: 732, endPoint x: 318, endPoint y: 598, distance: 150.0
click at [318, 598] on quentale-workspace at bounding box center [471, 434] width 942 height 868
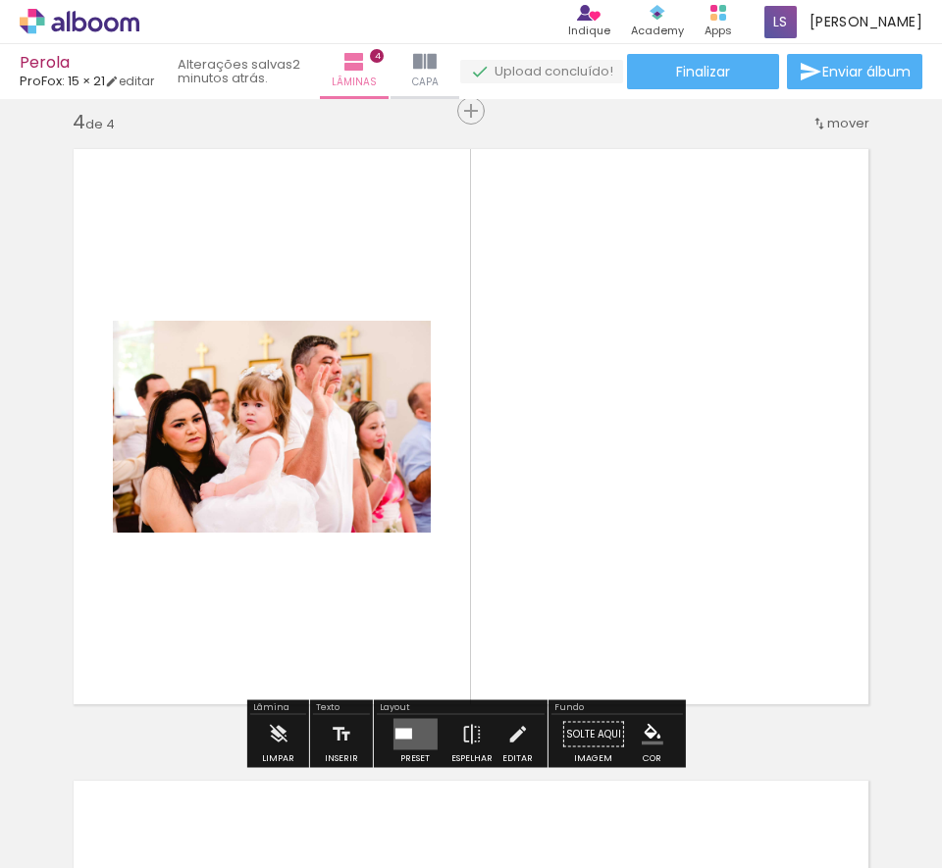
scroll to position [1921, 0]
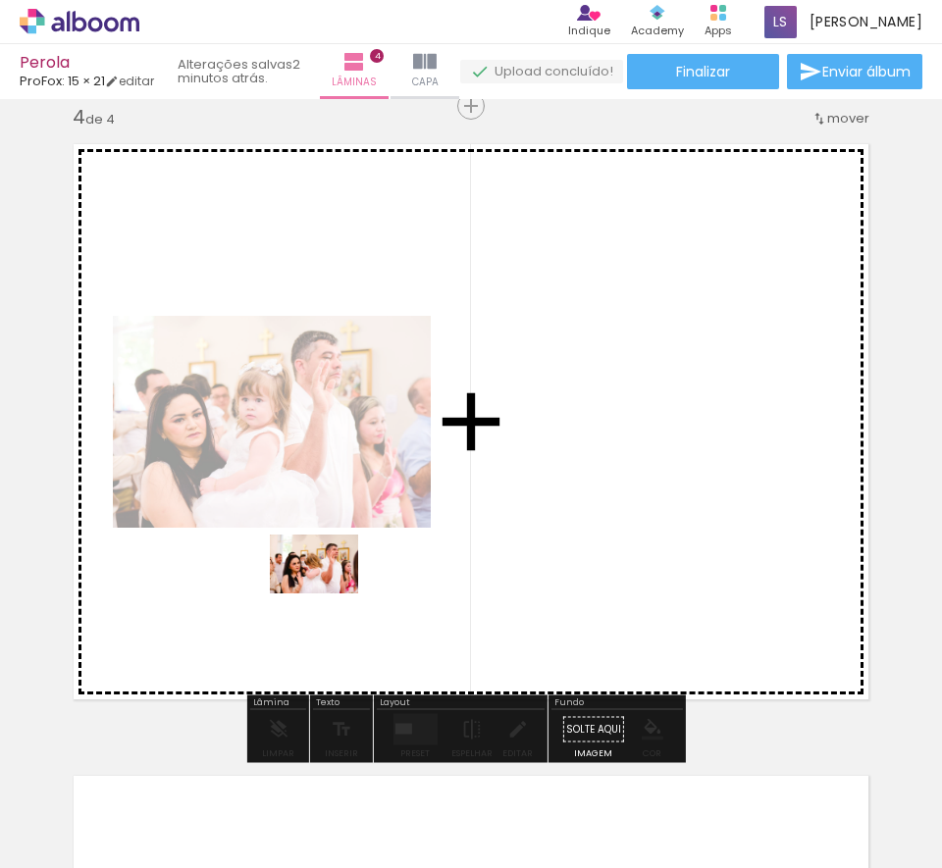
drag, startPoint x: 201, startPoint y: 800, endPoint x: 330, endPoint y: 593, distance: 243.6
click at [330, 593] on quentale-workspace at bounding box center [471, 434] width 942 height 868
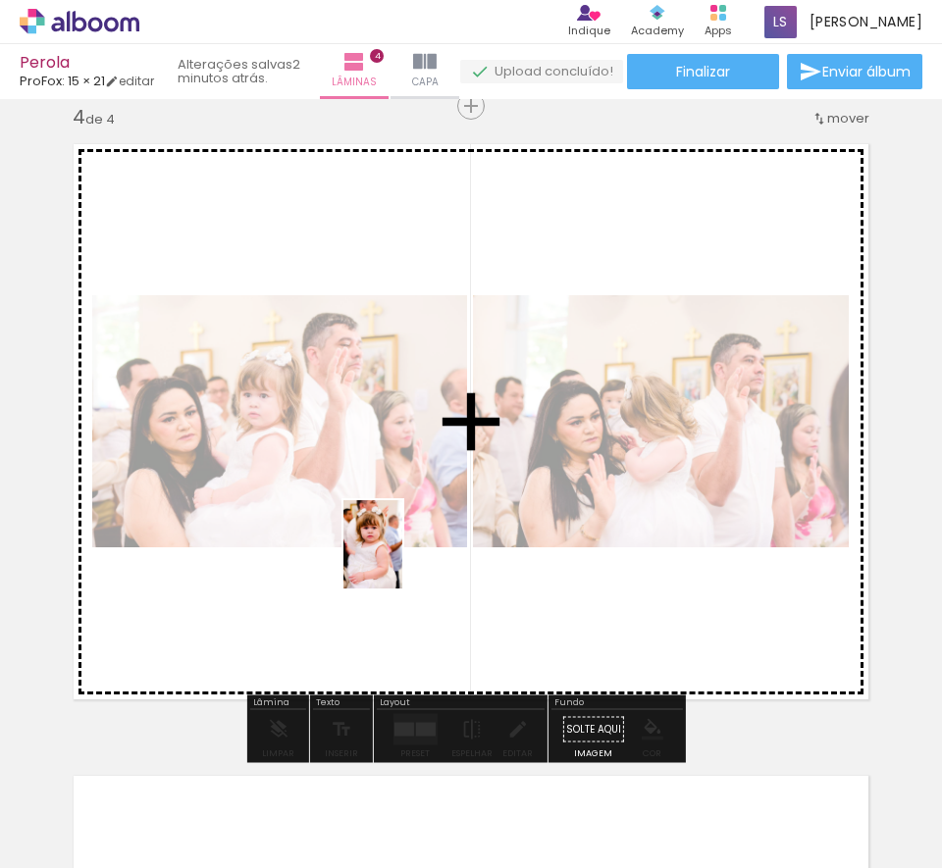
drag, startPoint x: 348, startPoint y: 731, endPoint x: 402, endPoint y: 557, distance: 181.8
click at [402, 557] on quentale-workspace at bounding box center [471, 434] width 942 height 868
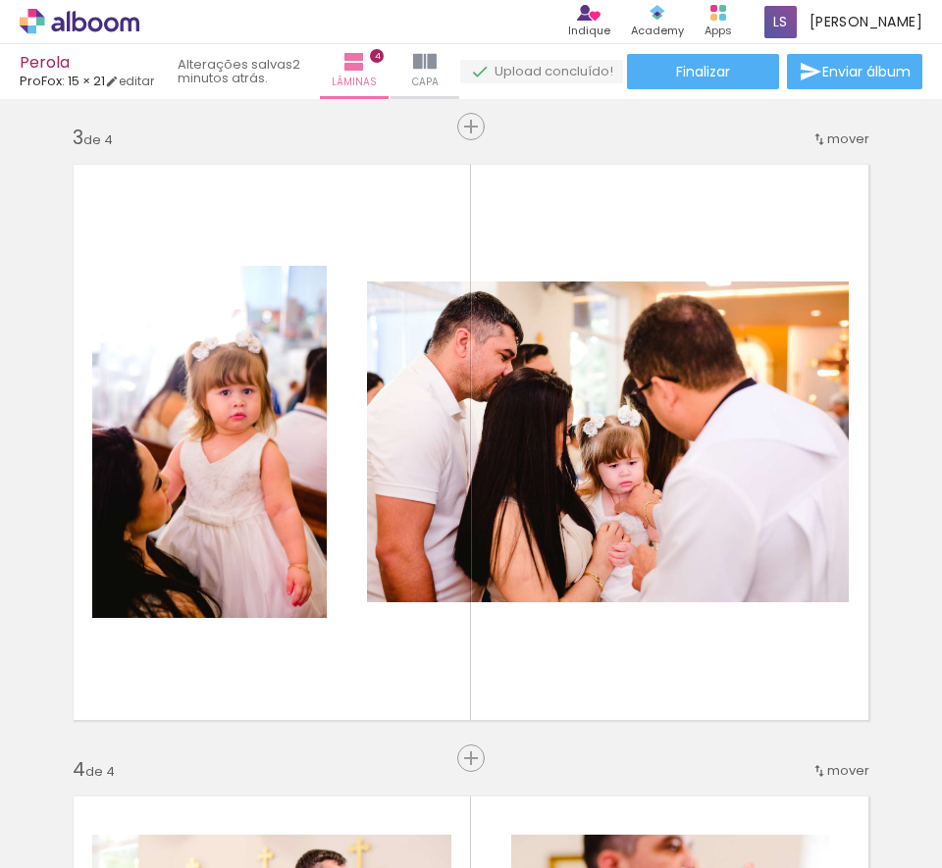
scroll to position [1267, 0]
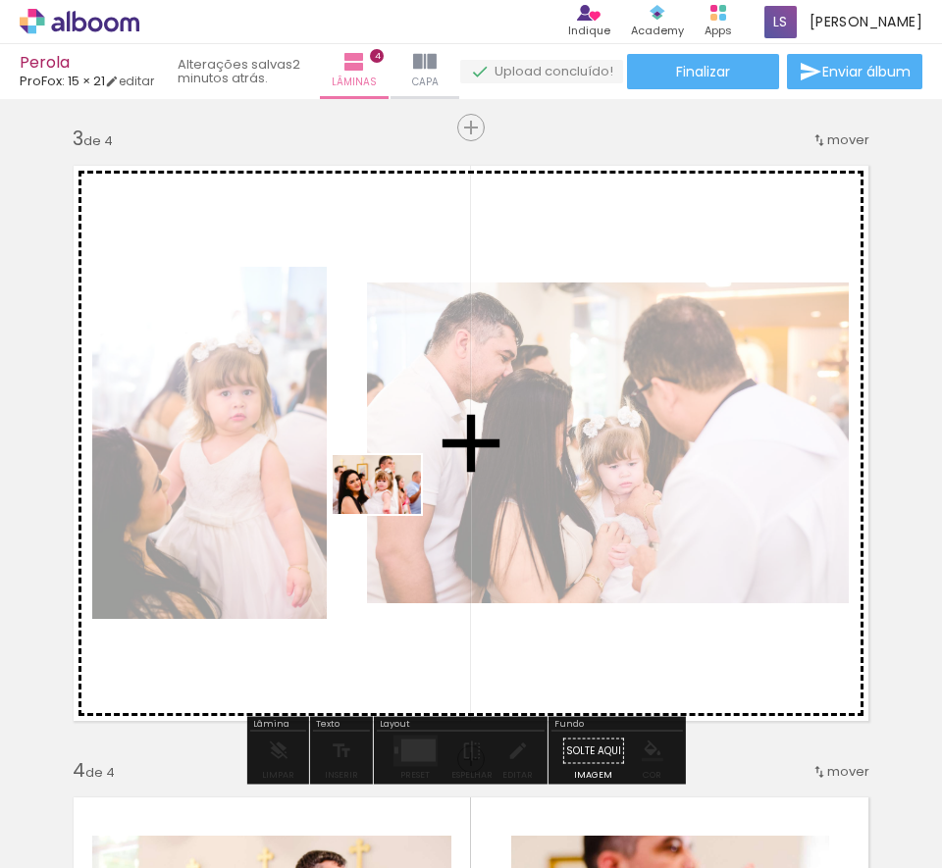
drag, startPoint x: 191, startPoint y: 806, endPoint x: 396, endPoint y: 505, distance: 364.3
click at [396, 505] on quentale-workspace at bounding box center [471, 434] width 942 height 868
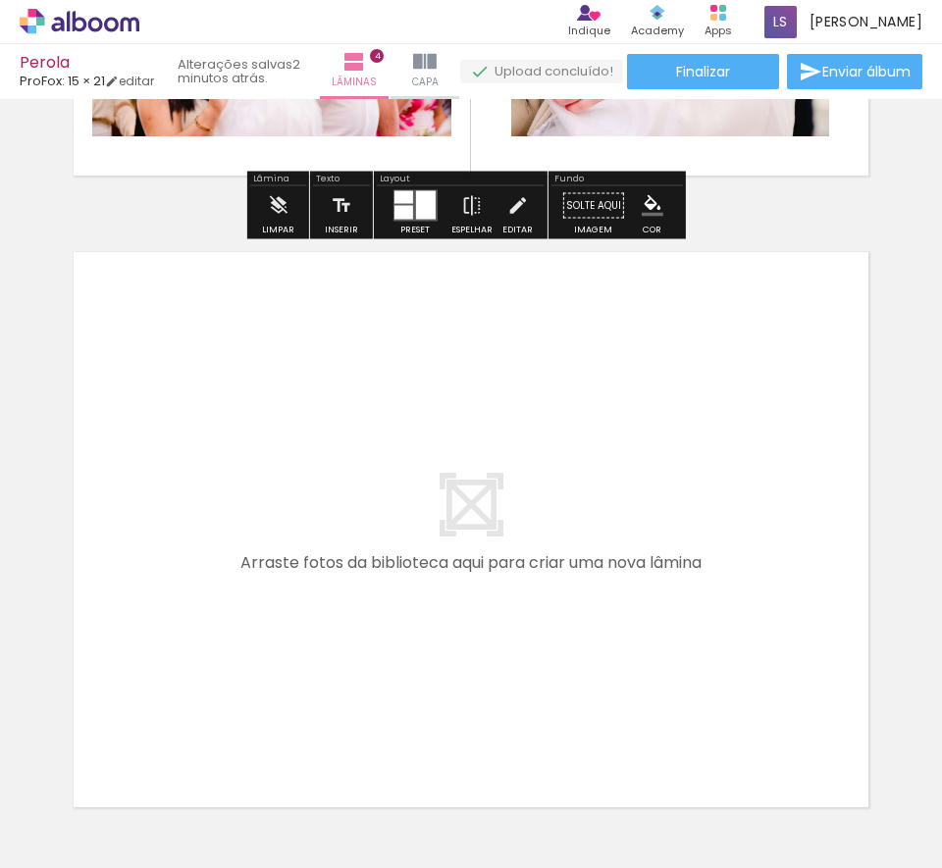
scroll to position [2589, 0]
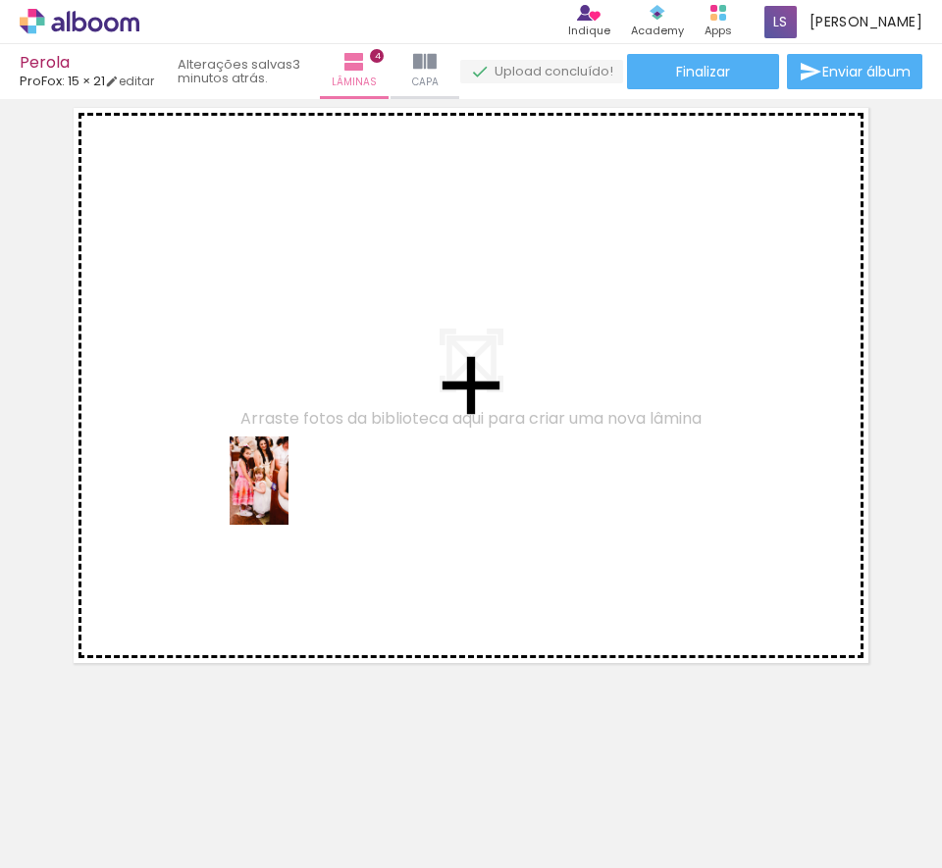
drag, startPoint x: 211, startPoint y: 795, endPoint x: 300, endPoint y: 792, distance: 89.3
click at [300, 459] on quentale-workspace at bounding box center [471, 434] width 942 height 868
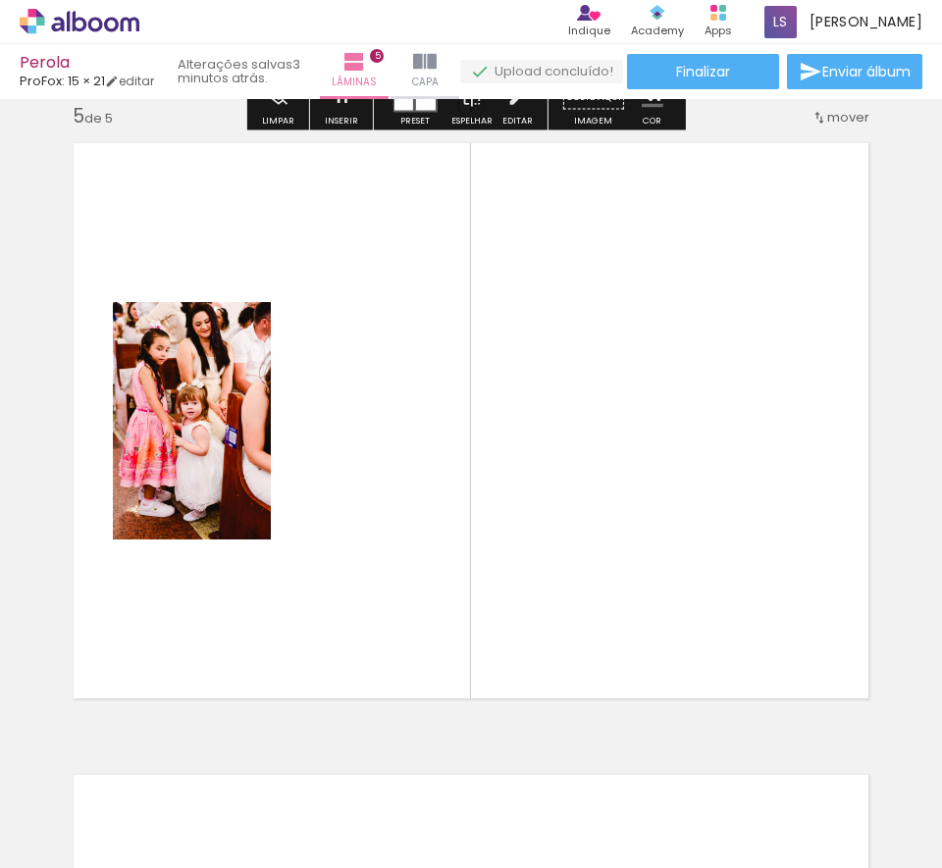
scroll to position [2552, 0]
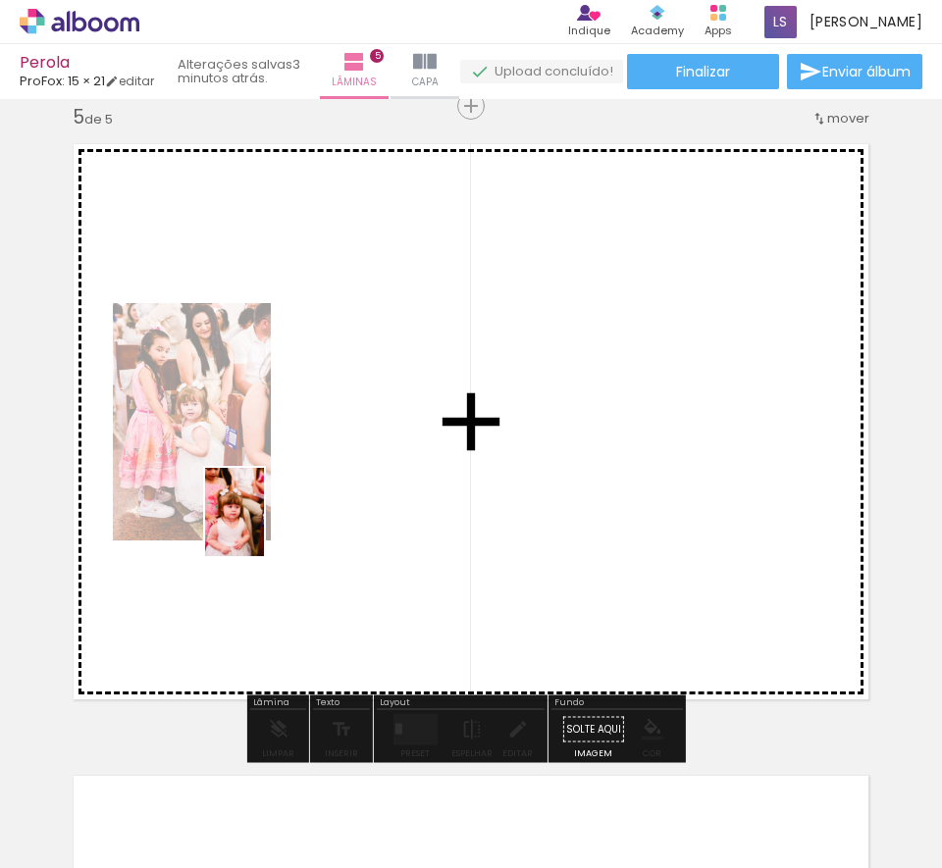
drag, startPoint x: 222, startPoint y: 759, endPoint x: 264, endPoint y: 527, distance: 236.3
click at [264, 527] on quentale-workspace at bounding box center [471, 434] width 942 height 868
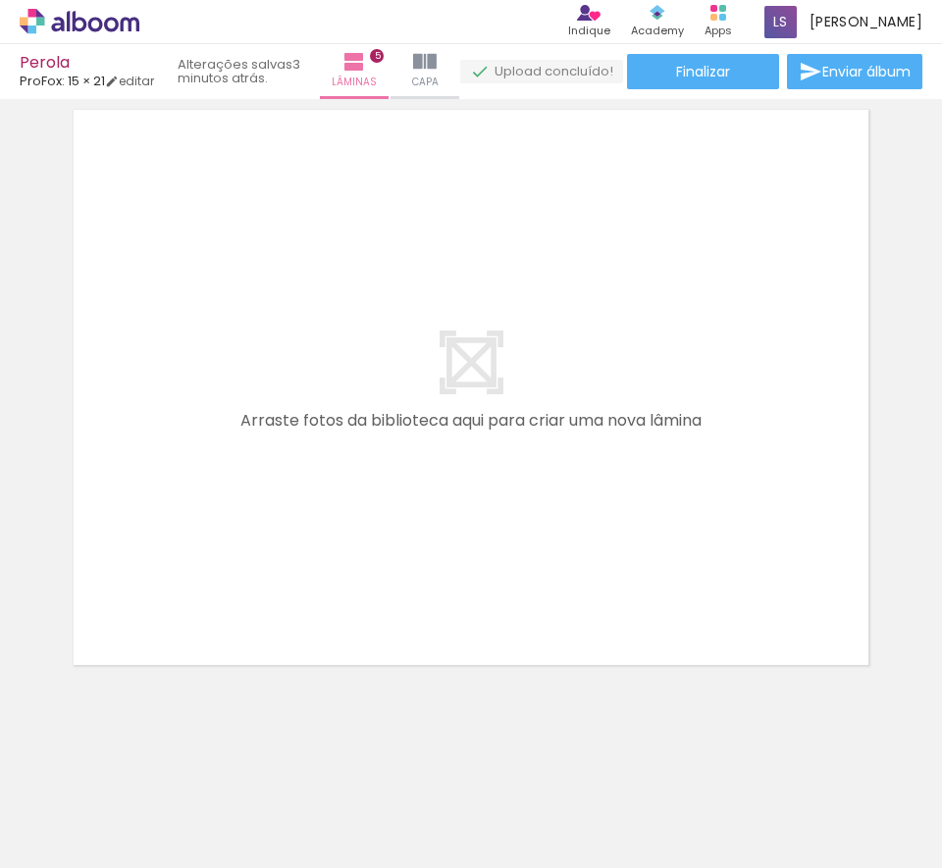
scroll to position [3221, 0]
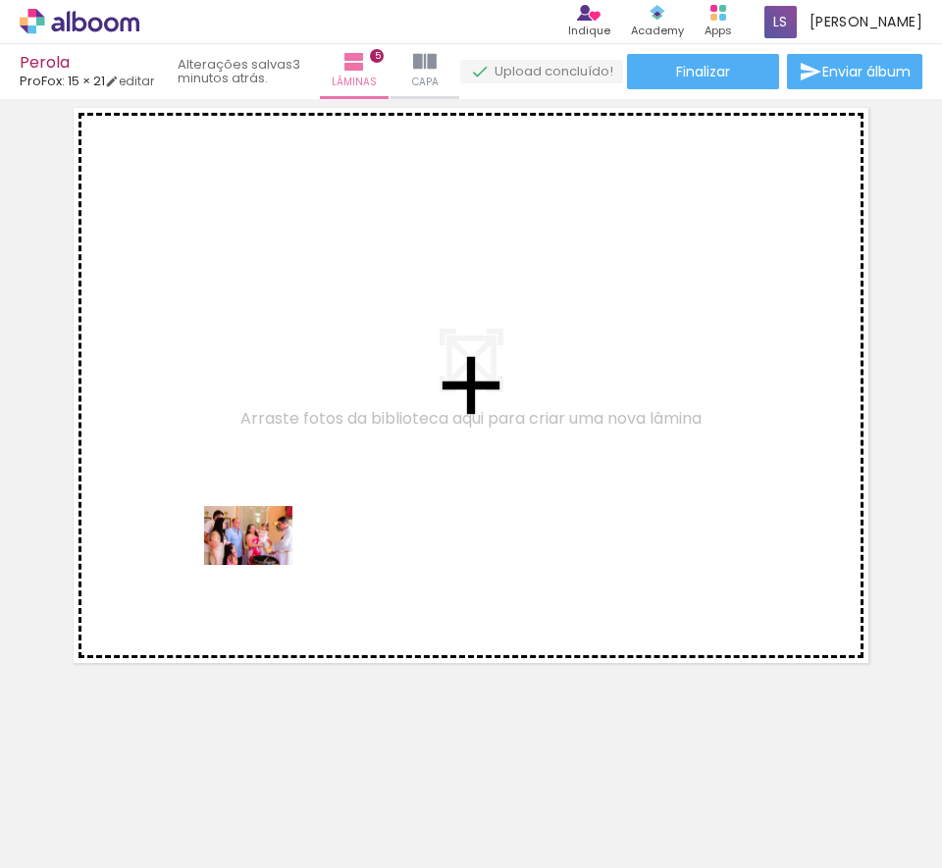
drag, startPoint x: 199, startPoint y: 795, endPoint x: 263, endPoint y: 565, distance: 238.2
click at [263, 565] on quentale-workspace at bounding box center [471, 434] width 942 height 868
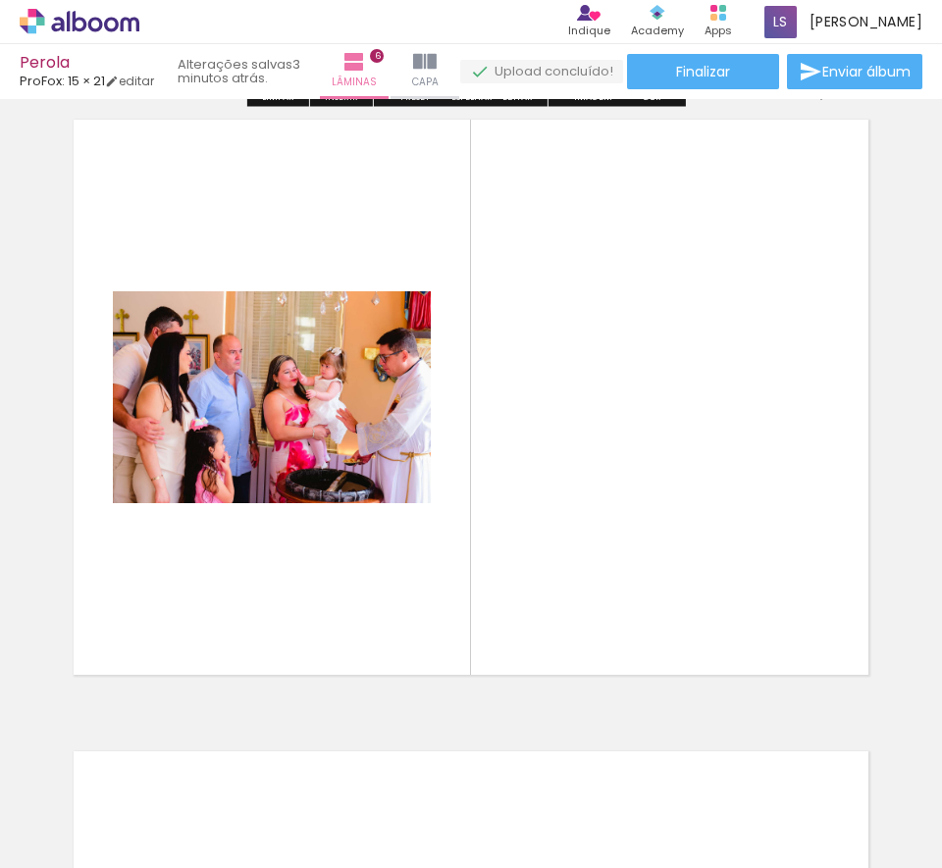
scroll to position [3184, 0]
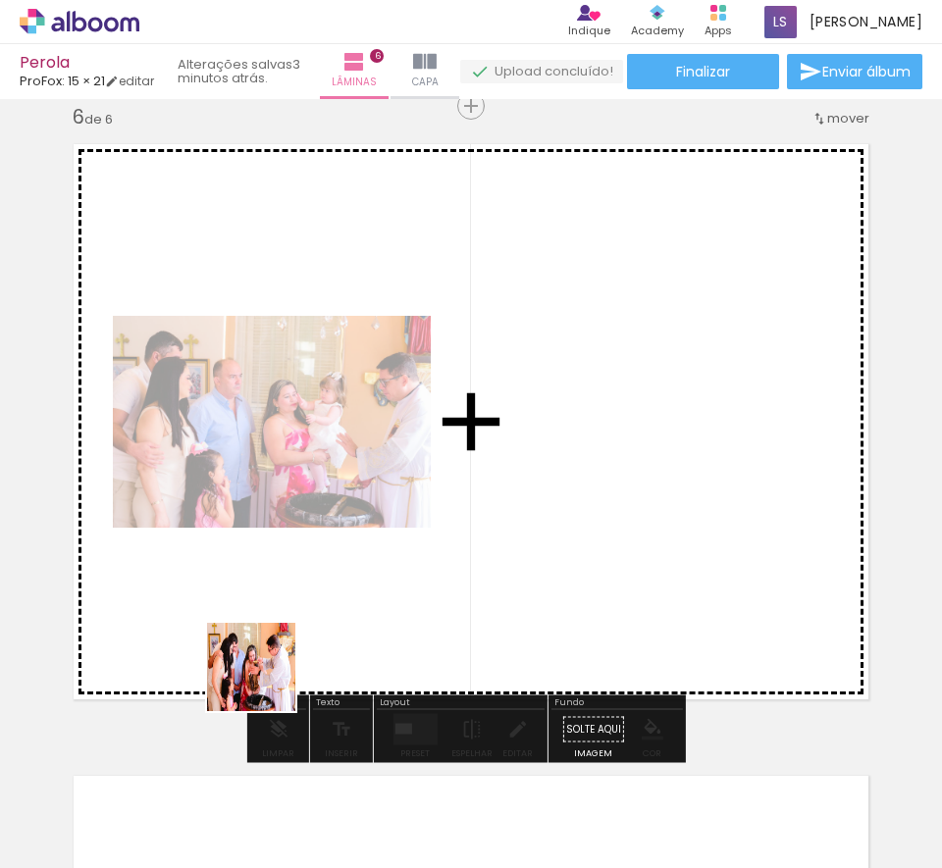
drag, startPoint x: 211, startPoint y: 819, endPoint x: 263, endPoint y: 795, distance: 57.5
click at [323, 547] on quentale-workspace at bounding box center [471, 434] width 942 height 868
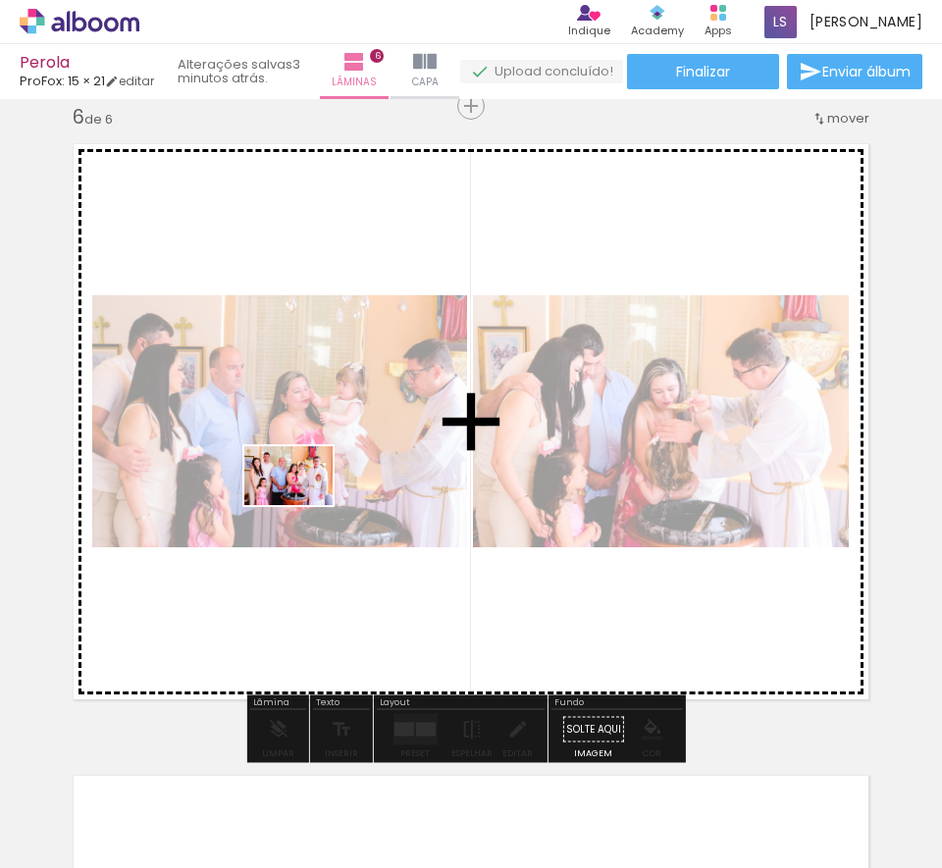
drag, startPoint x: 221, startPoint y: 804, endPoint x: 303, endPoint y: 505, distance: 310.3
click at [303, 505] on quentale-workspace at bounding box center [471, 434] width 942 height 868
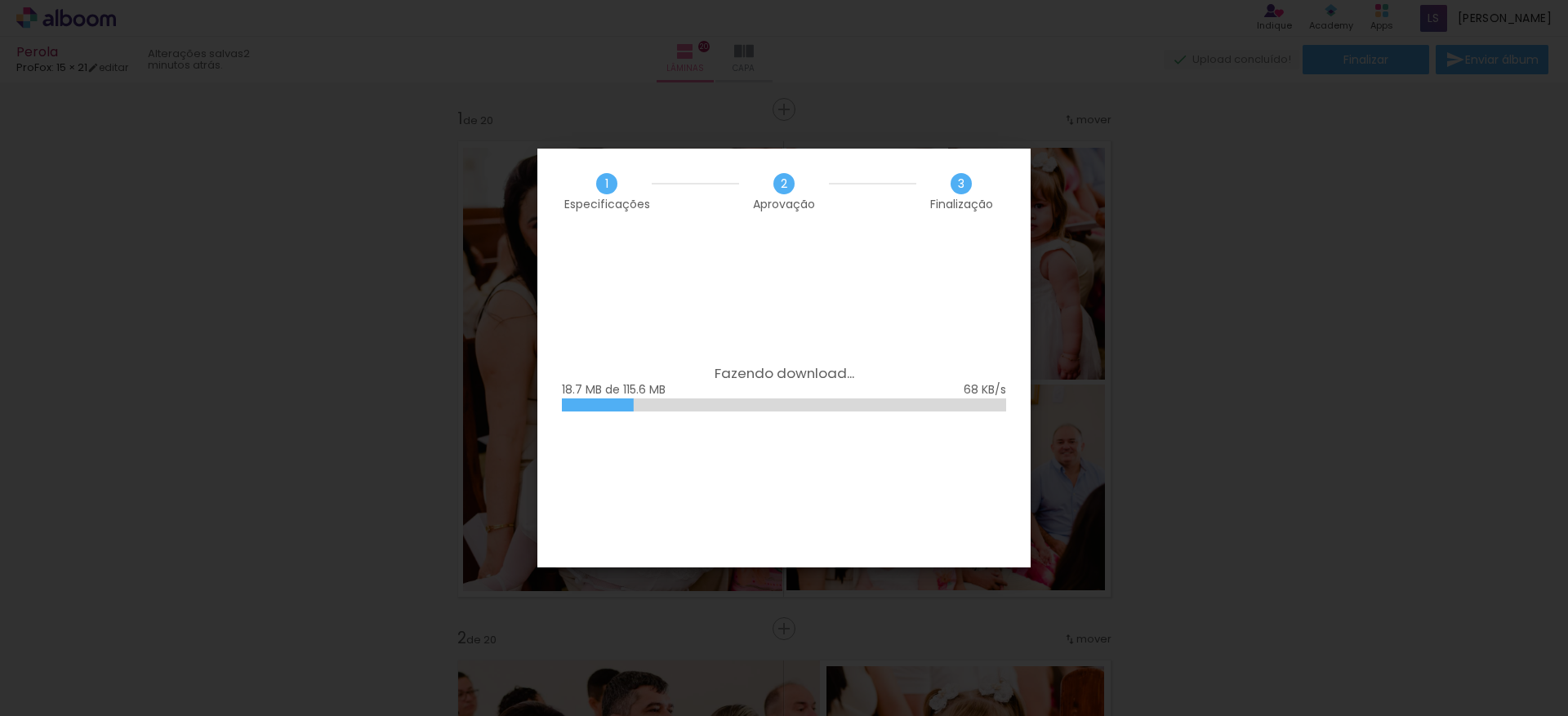
scroll to position [7242, 0]
